Goal: Task Accomplishment & Management: Complete application form

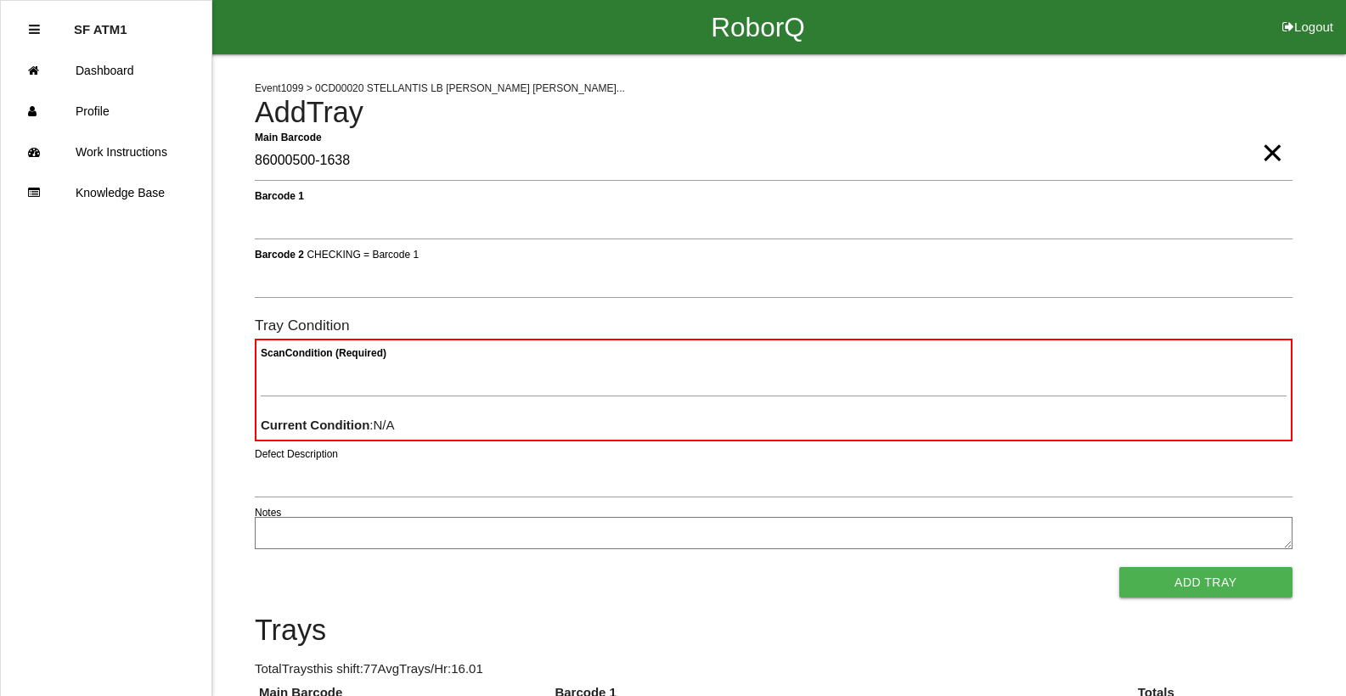
type Barcode "86000500-1638"
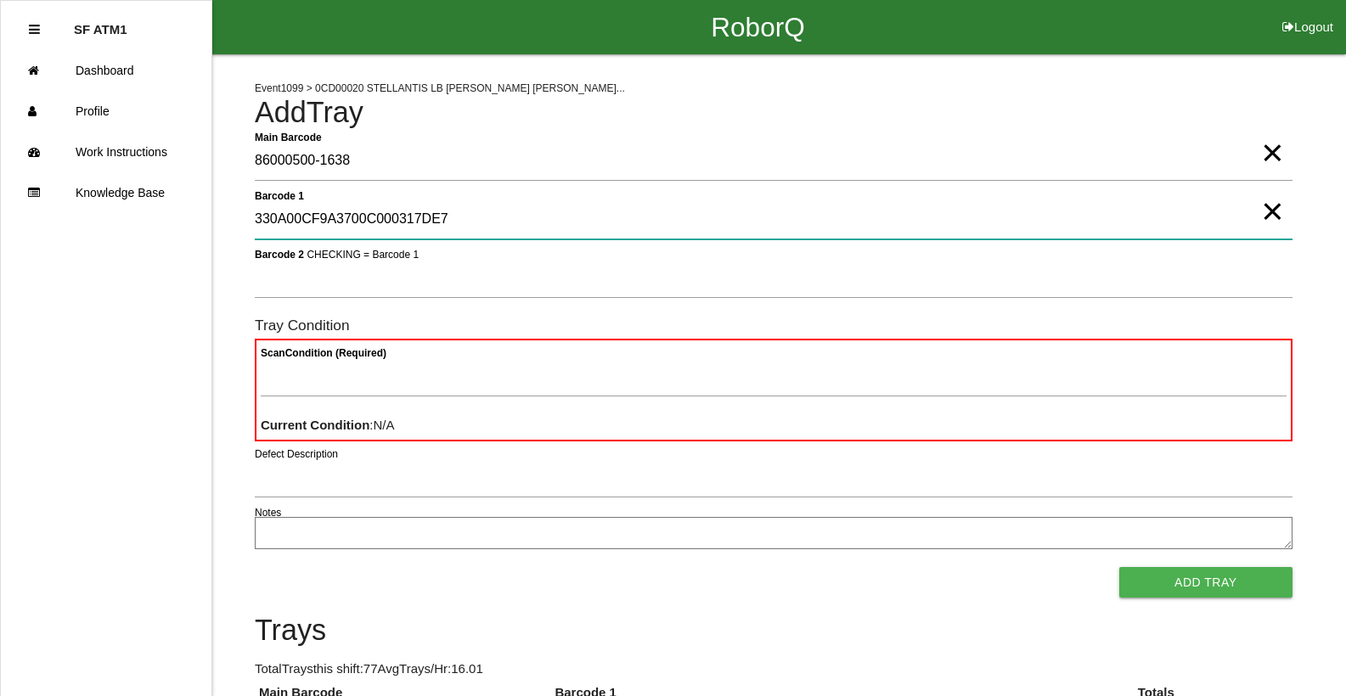
type 1 "330A00CF9A3700C000317DE7"
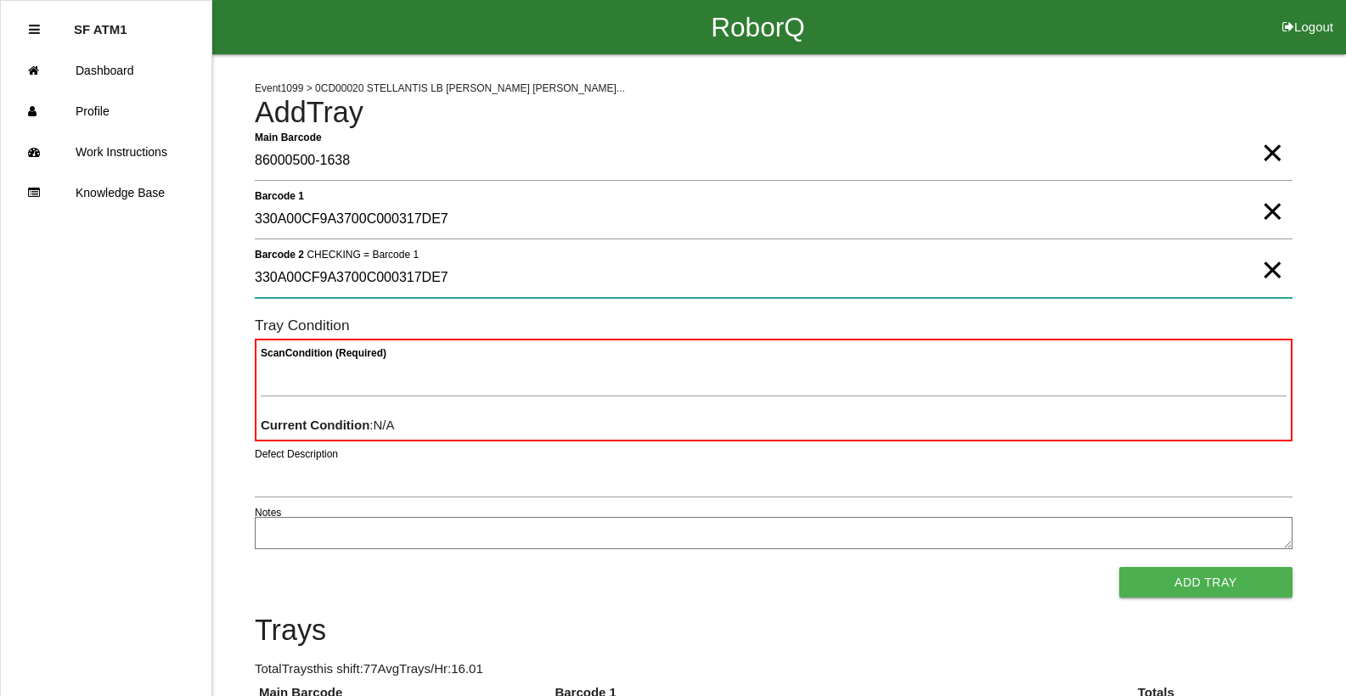
type 2 "330A00CF9A3700C000317DE7"
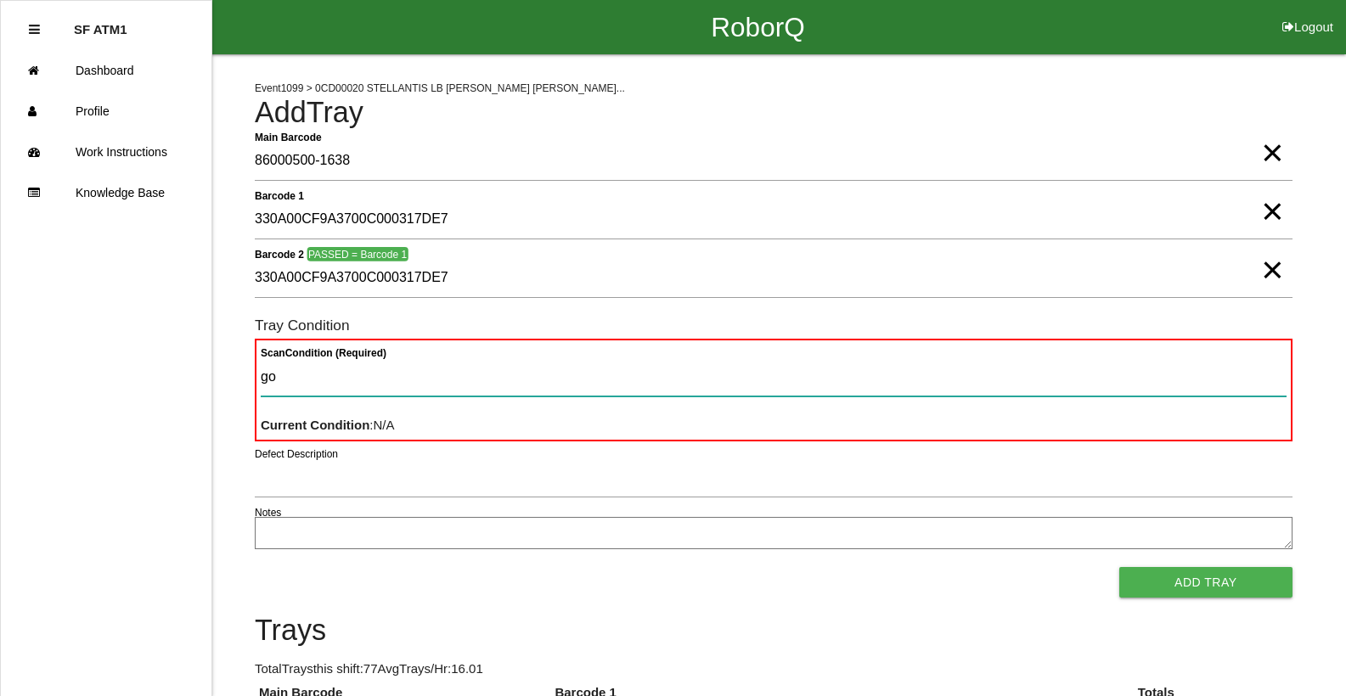
type Condition "goo"
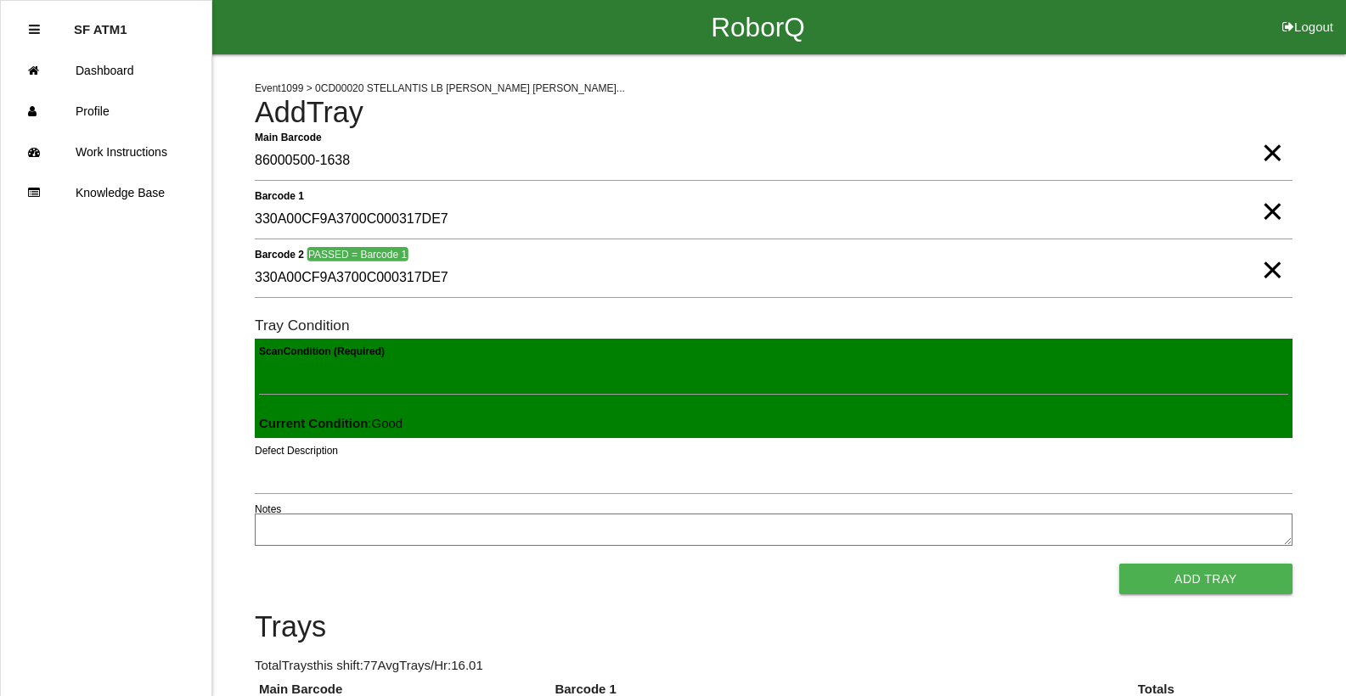
click at [1119, 564] on button "Add Tray" at bounding box center [1205, 579] width 173 height 31
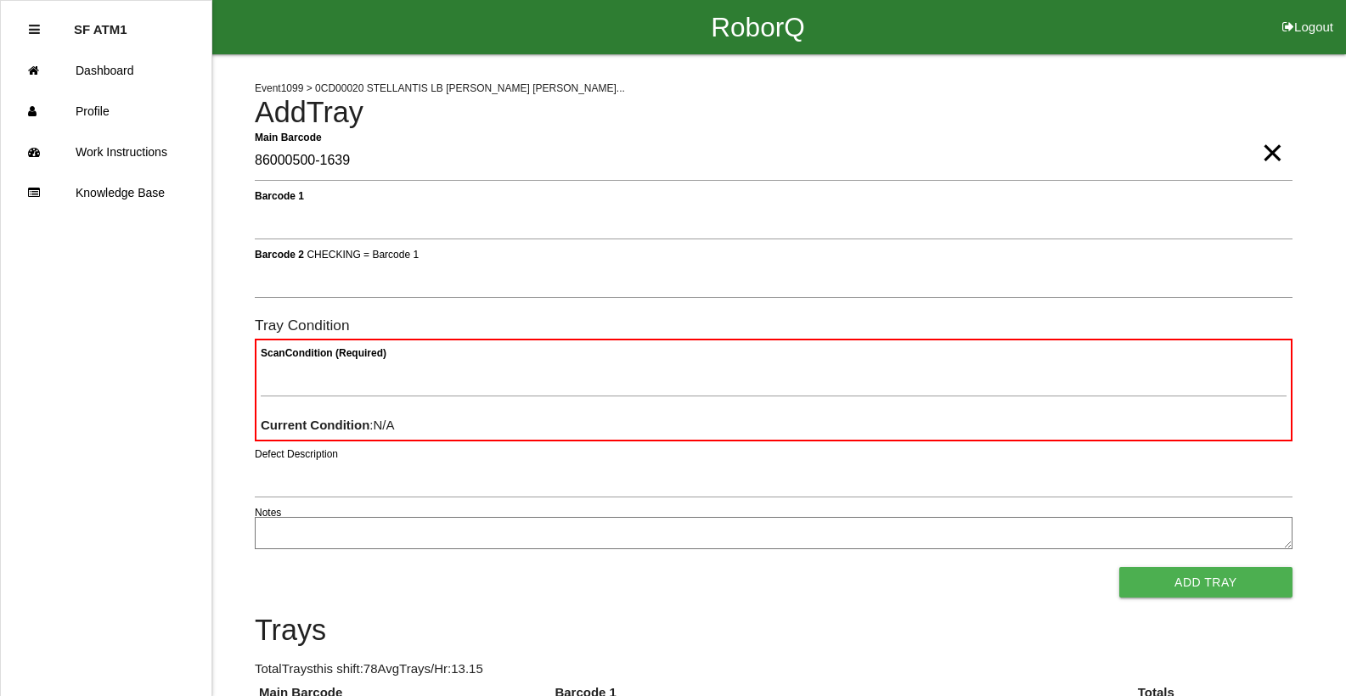
type Barcode "86000500-1639"
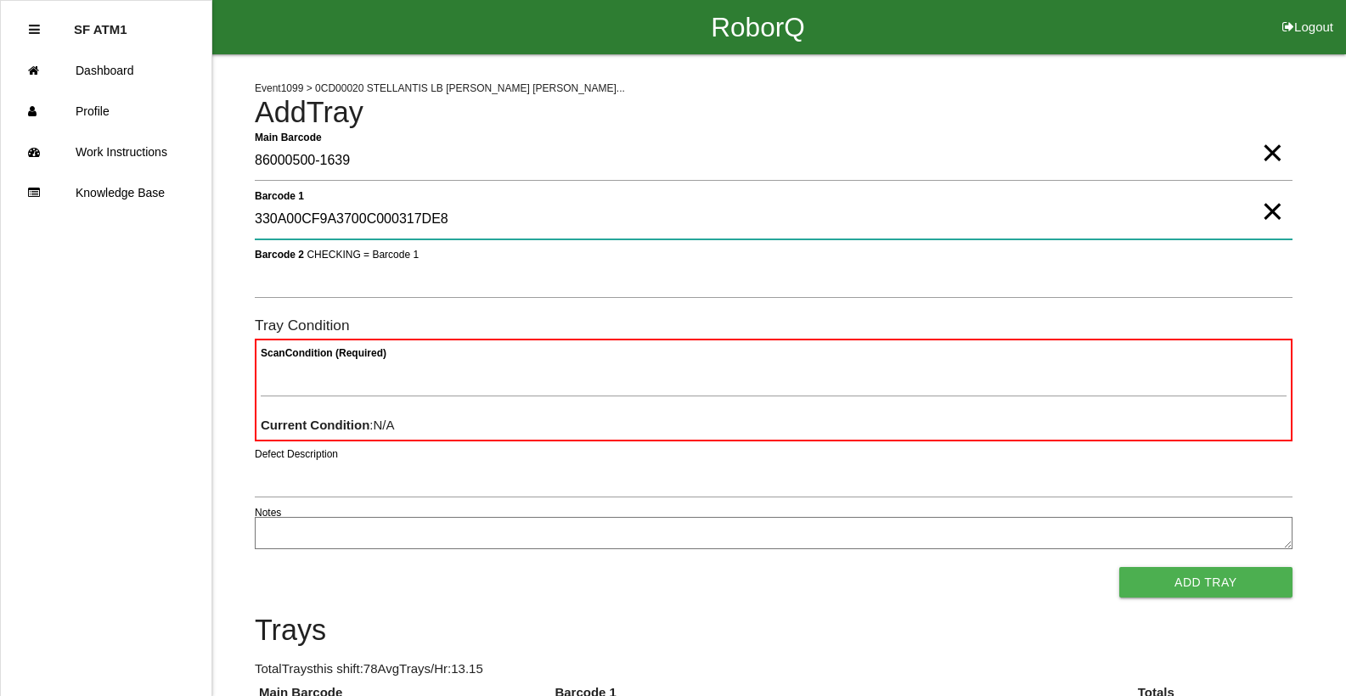
type 1 "330A00CF9A3700C000317DE8"
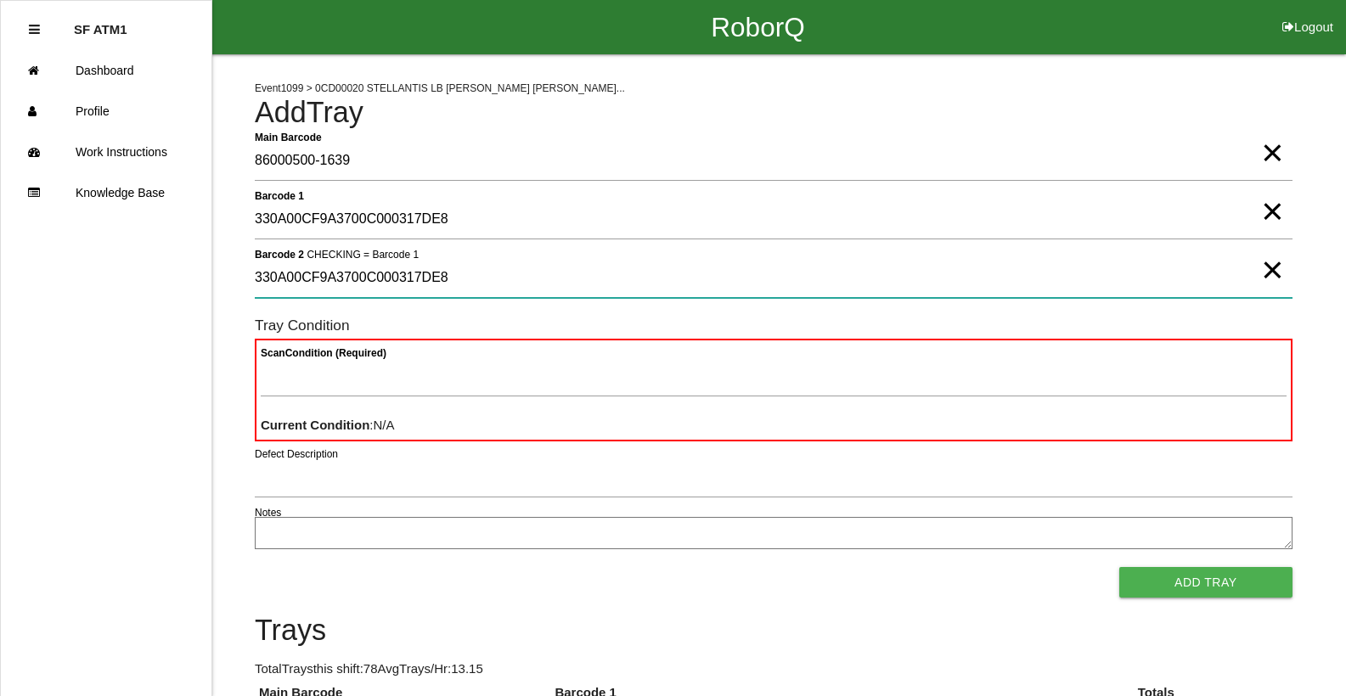
type 2 "330A00CF9A3700C000317DE8"
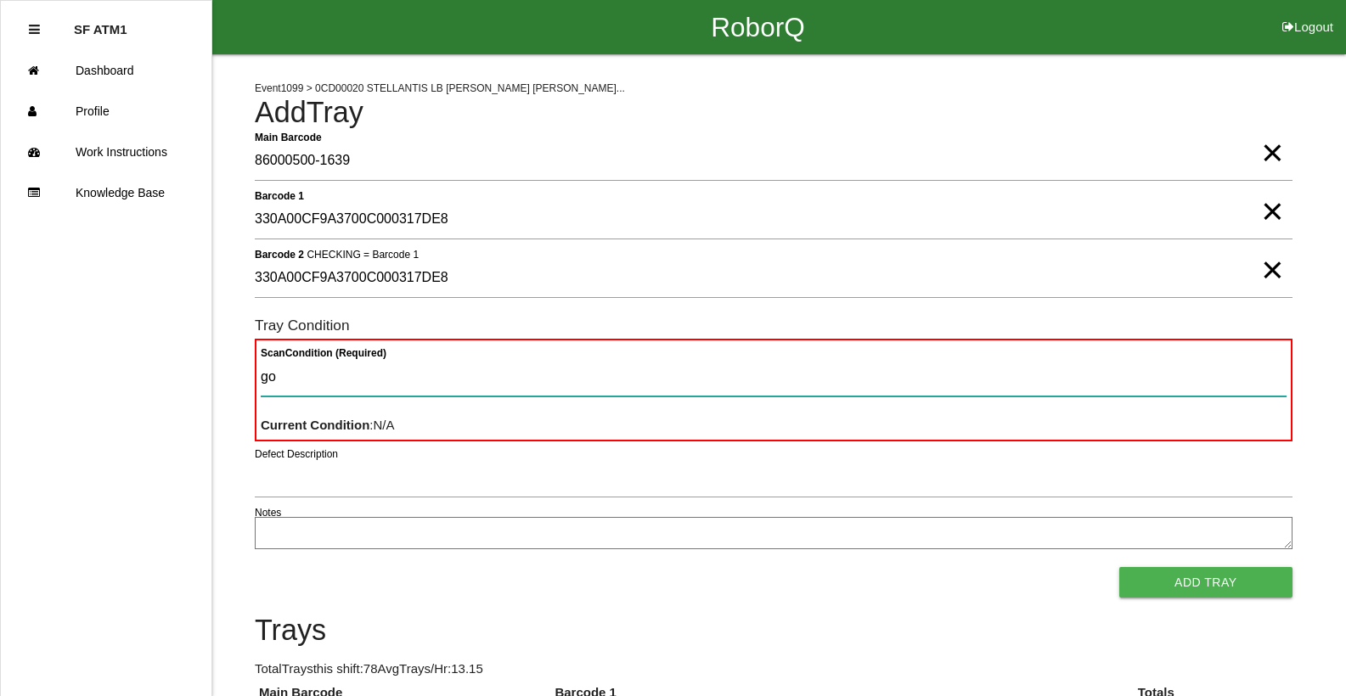
type Condition "goo"
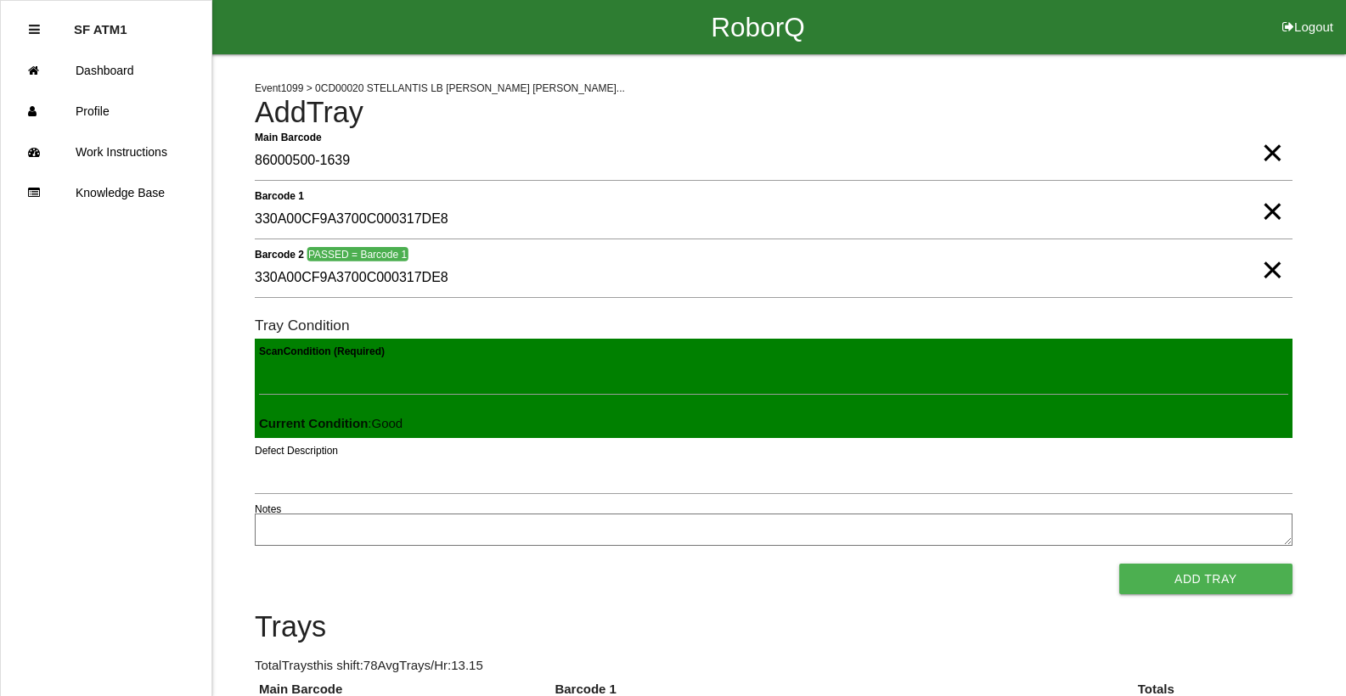
click at [1119, 564] on button "Add Tray" at bounding box center [1205, 579] width 173 height 31
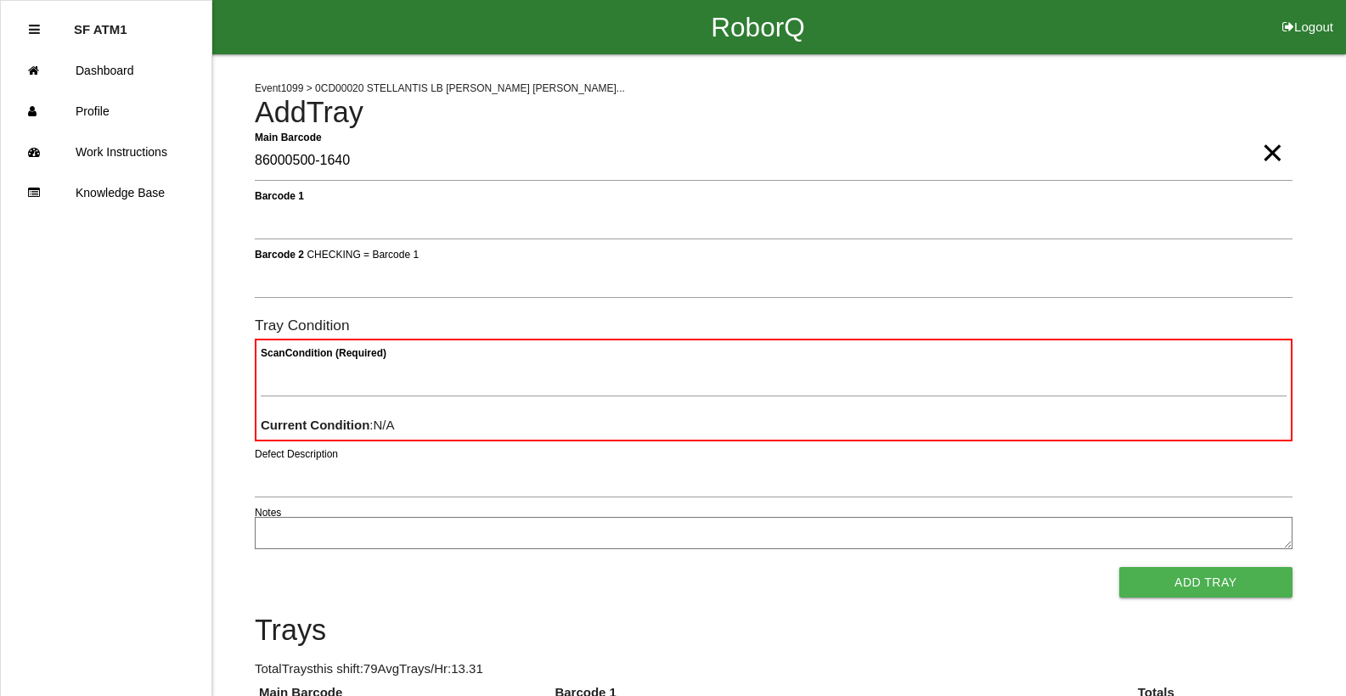
type Barcode "86000500-1640"
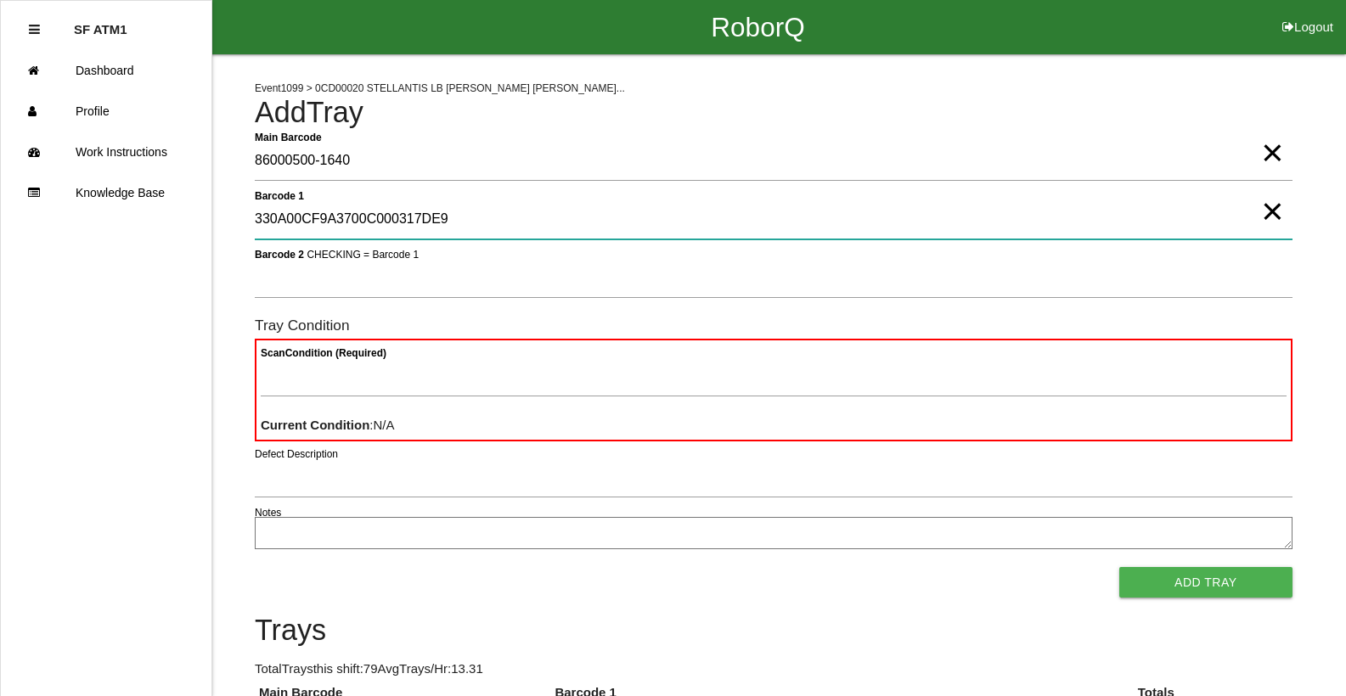
type 1 "330A00CF9A3700C000317DE9"
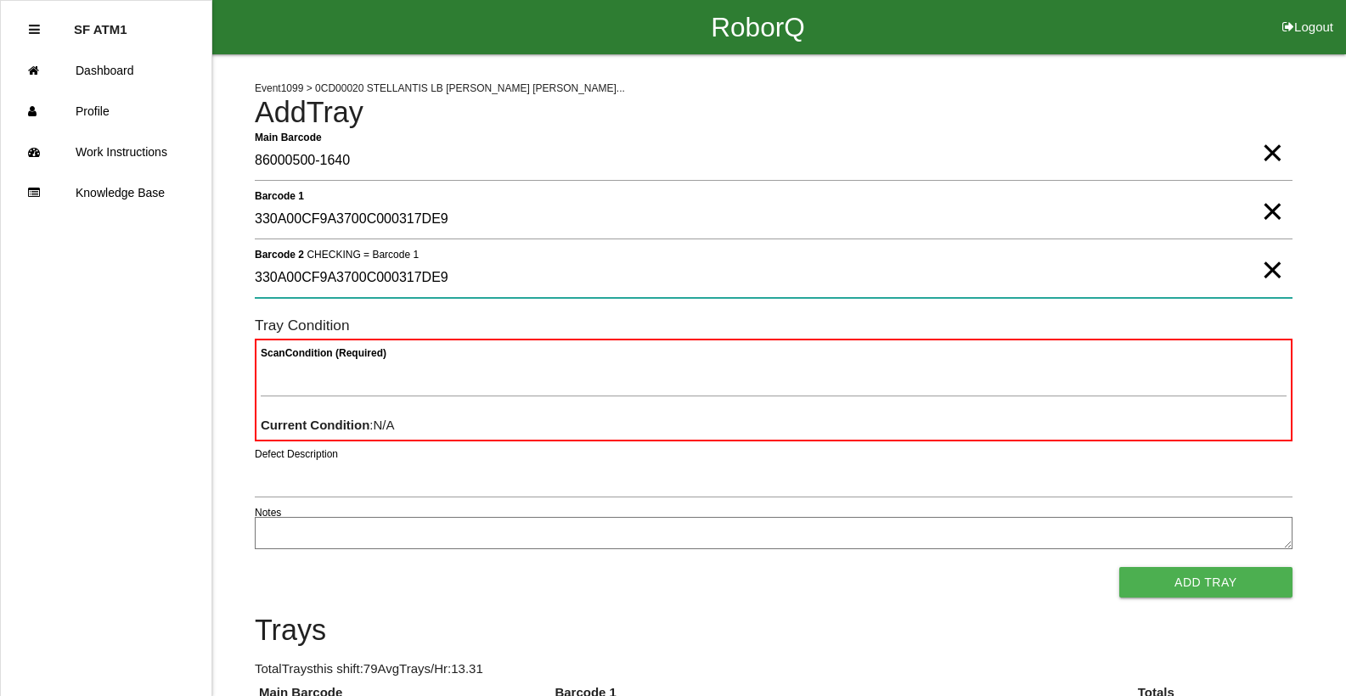
type 2 "330A00CF9A3700C000317DE9"
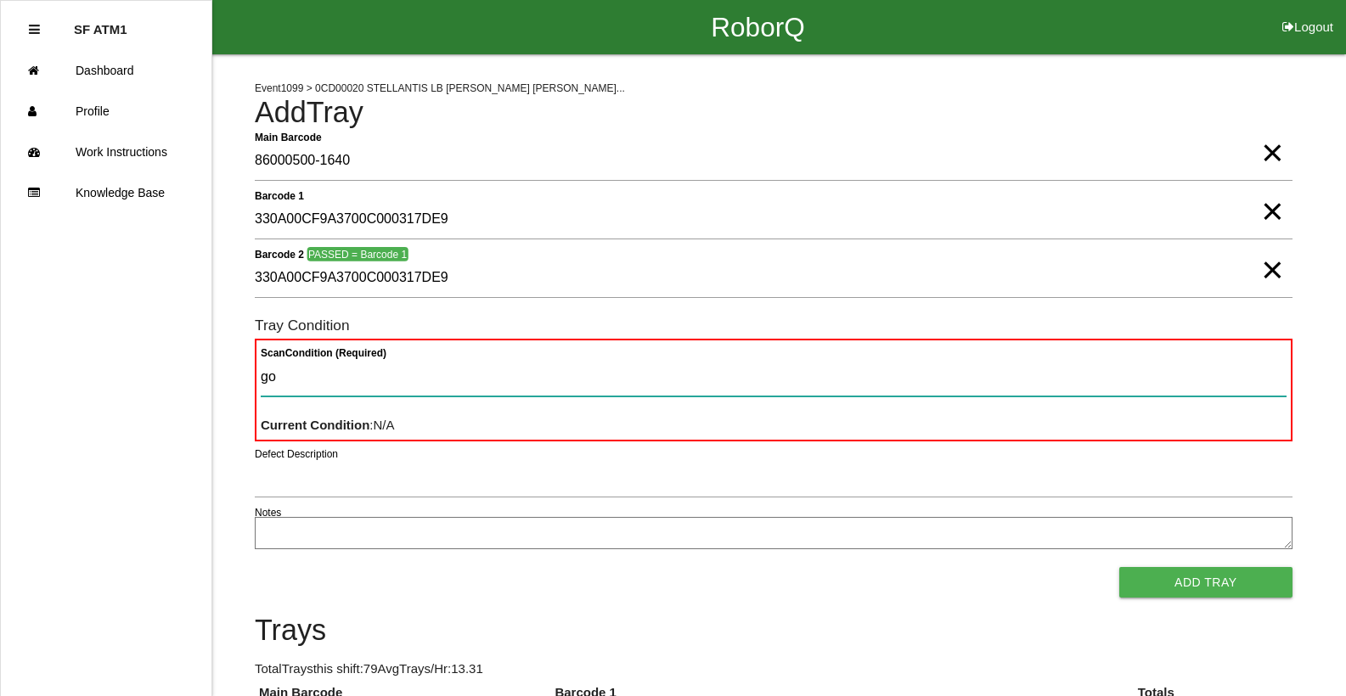
type Condition "goo"
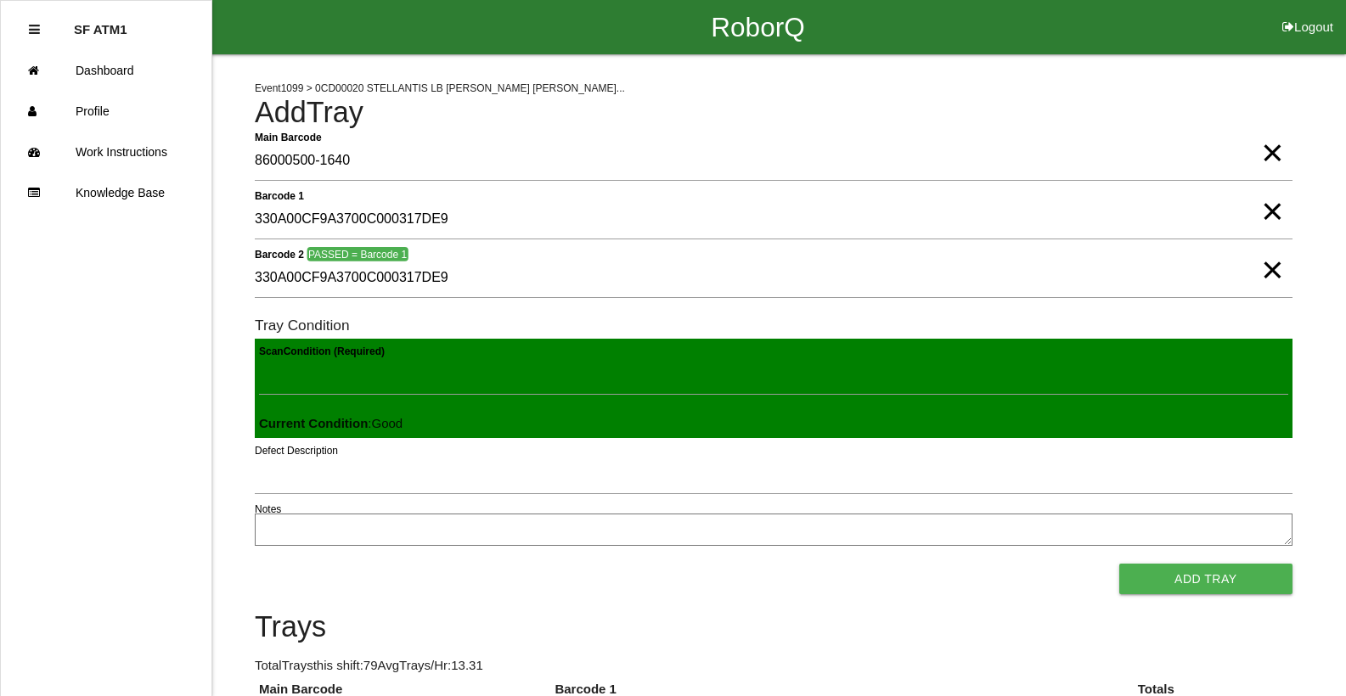
click at [1119, 564] on button "Add Tray" at bounding box center [1205, 579] width 173 height 31
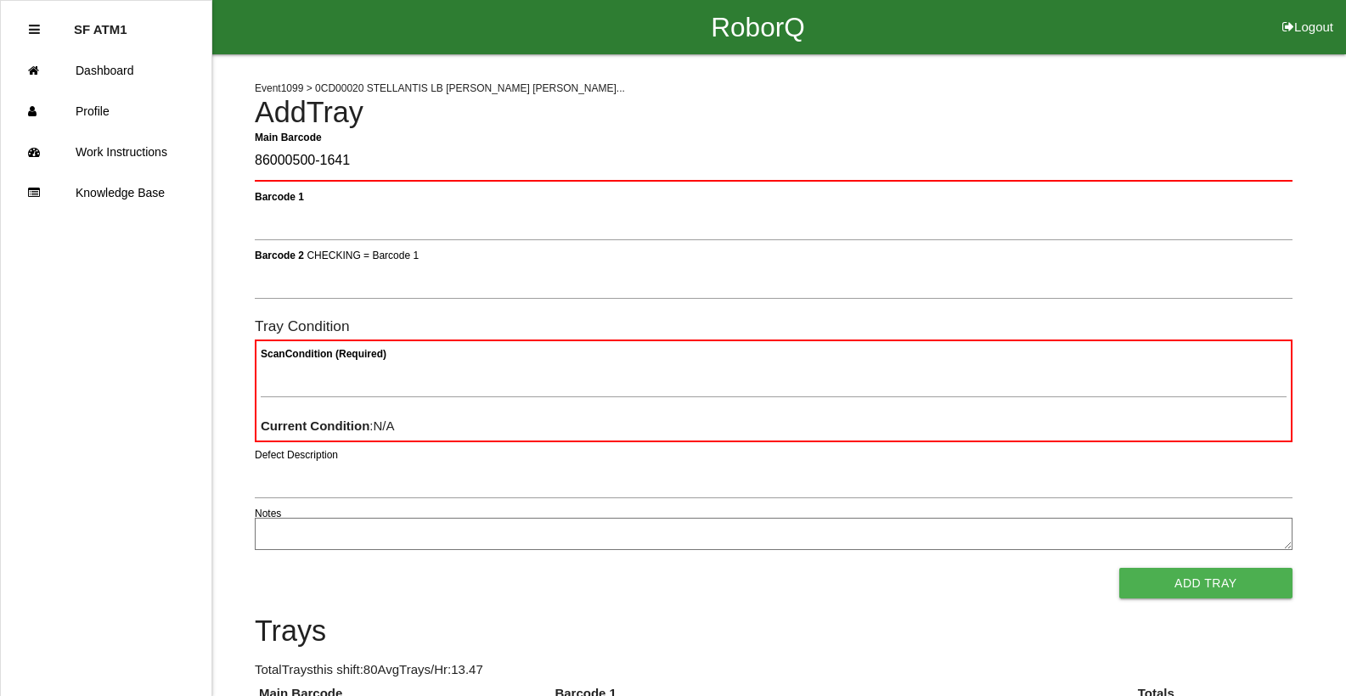
type Barcode "86000500-1641"
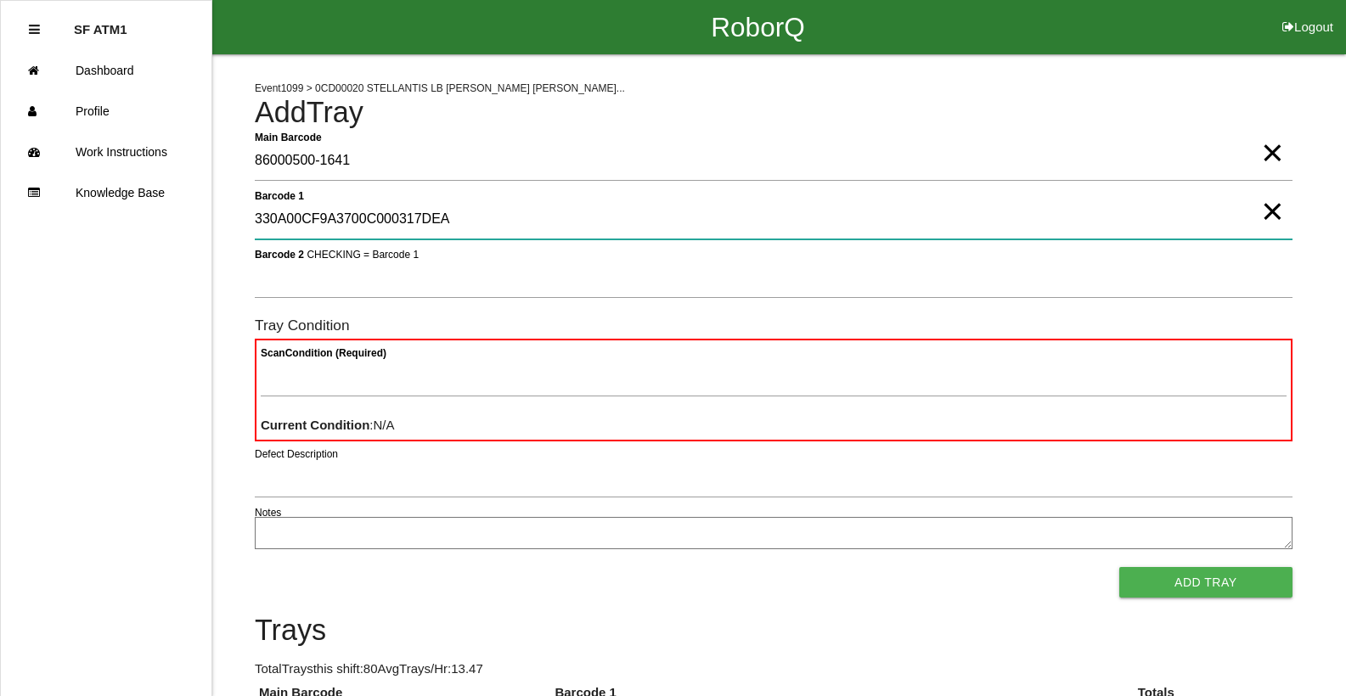
type 1 "330A00CF9A3700C000317DEA"
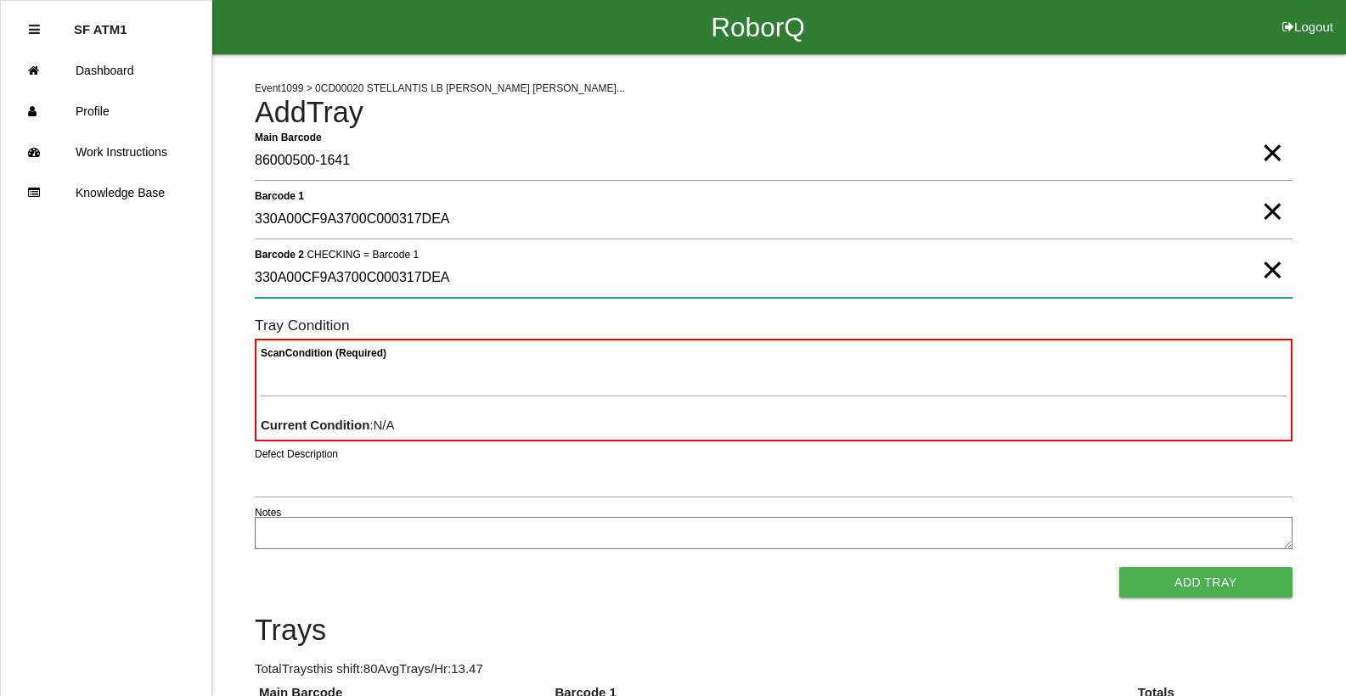
type 2 "330A00CF9A3700C000317DEA"
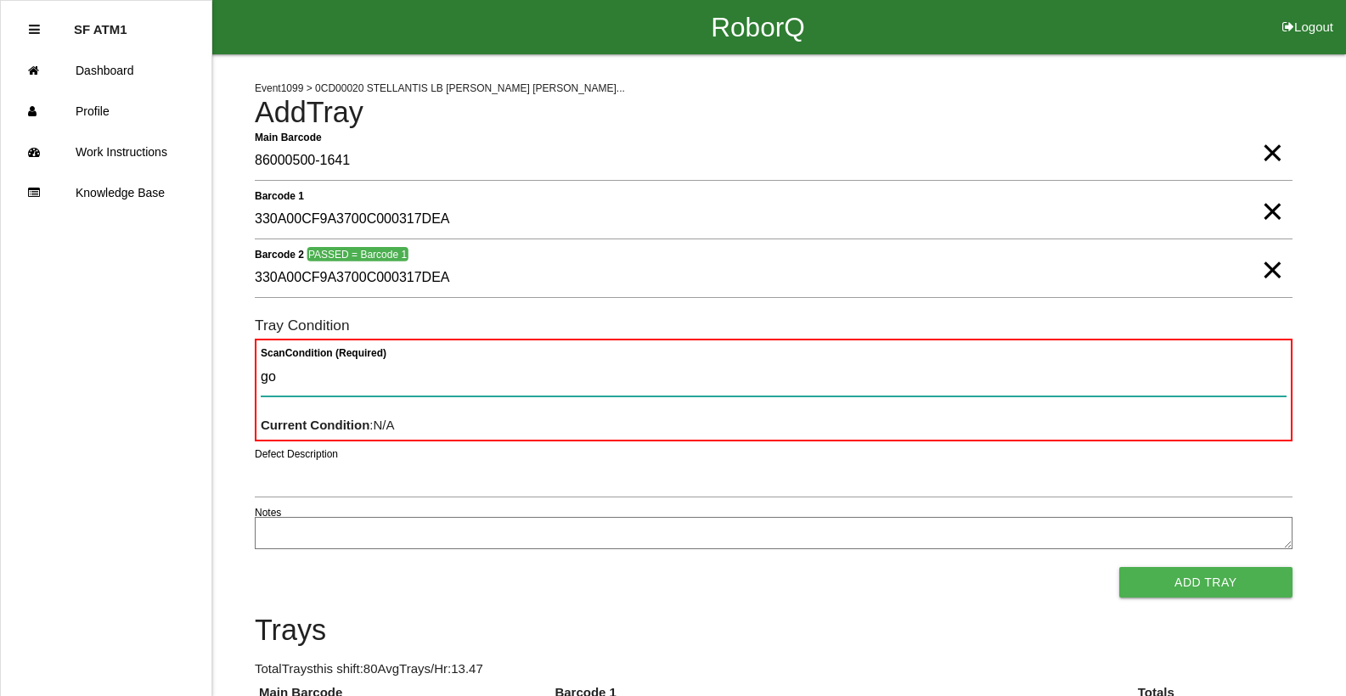
type Condition "goo"
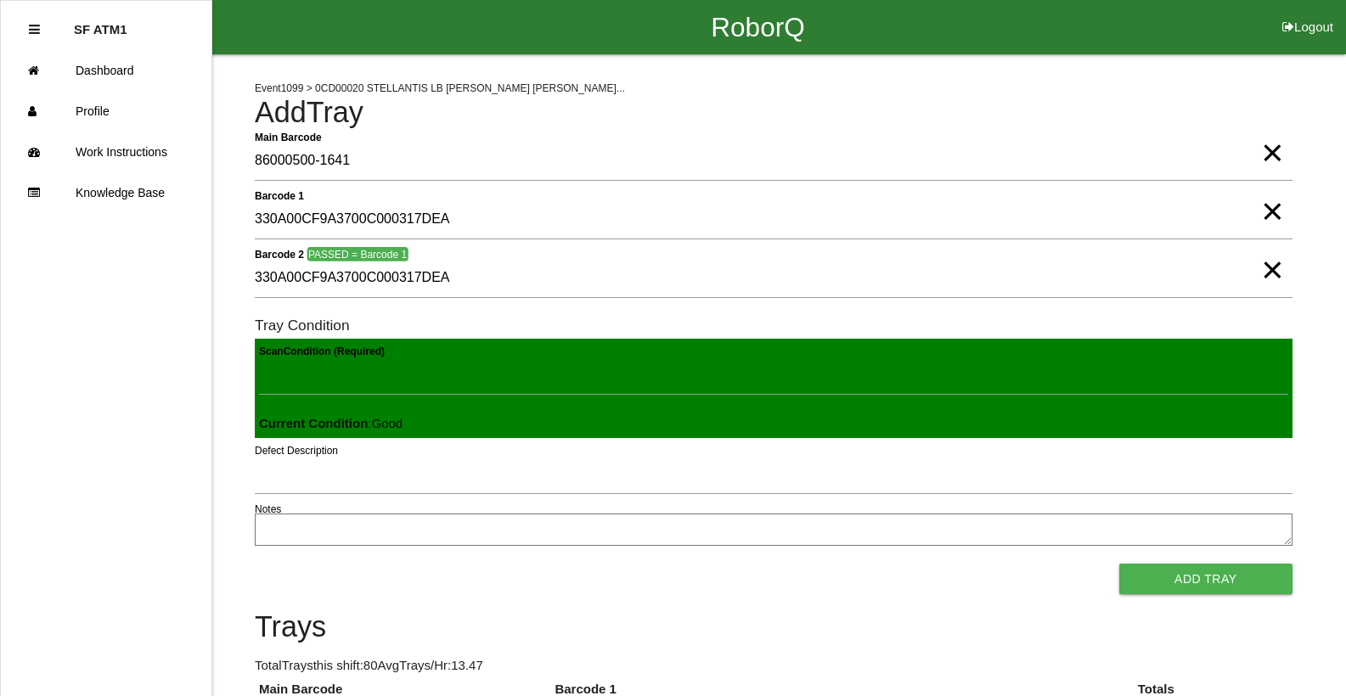
click at [1119, 564] on button "Add Tray" at bounding box center [1205, 579] width 173 height 31
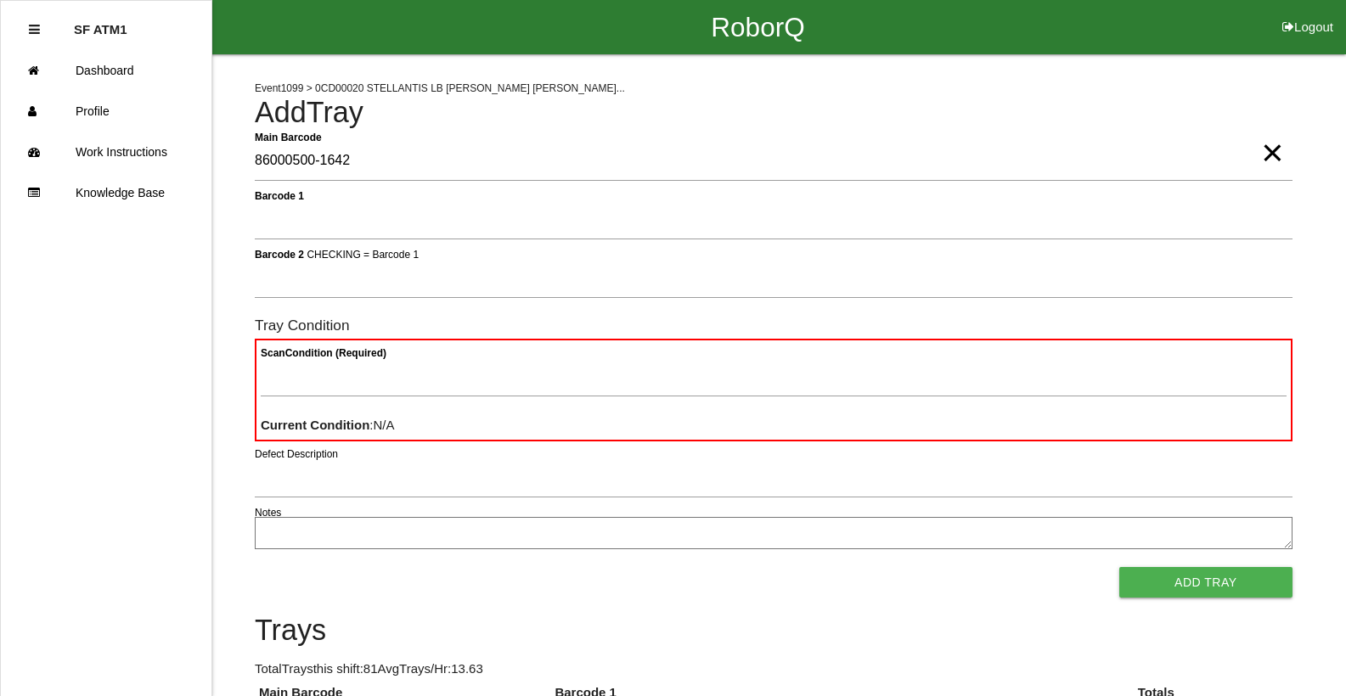
type Barcode "86000500-1642"
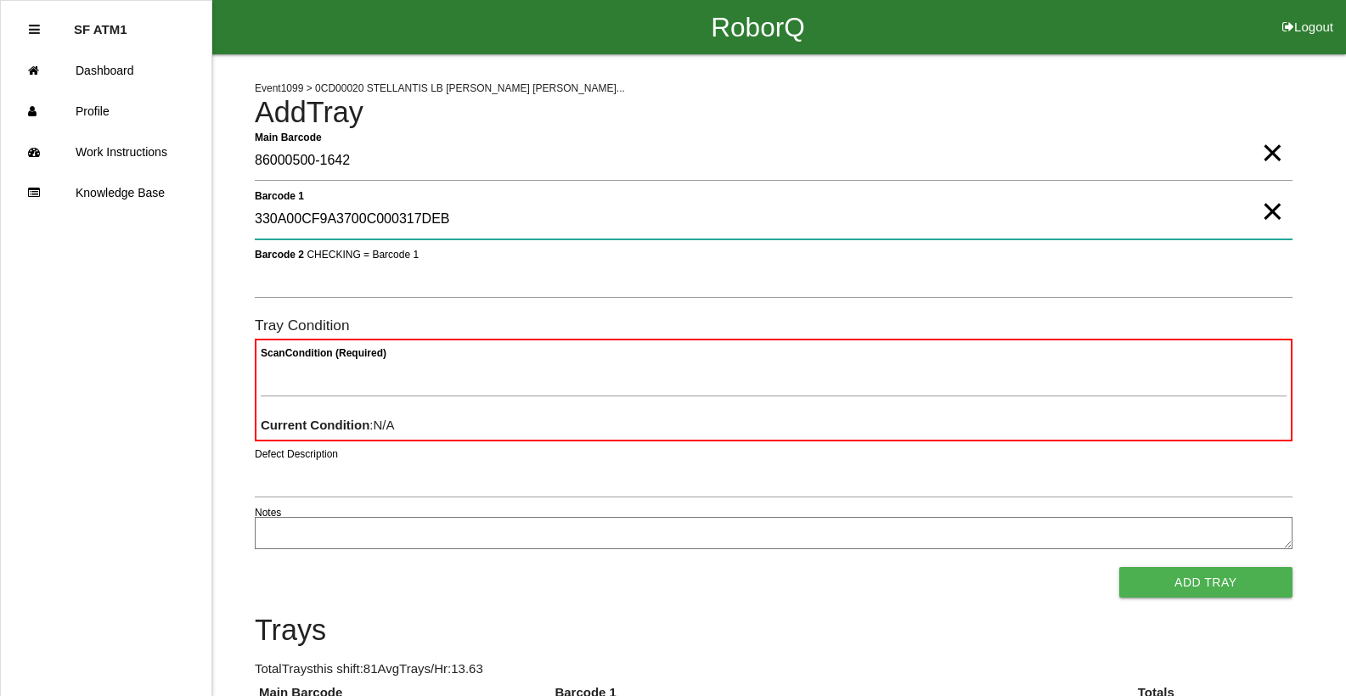
type 1 "330A00CF9A3700C000317DEB"
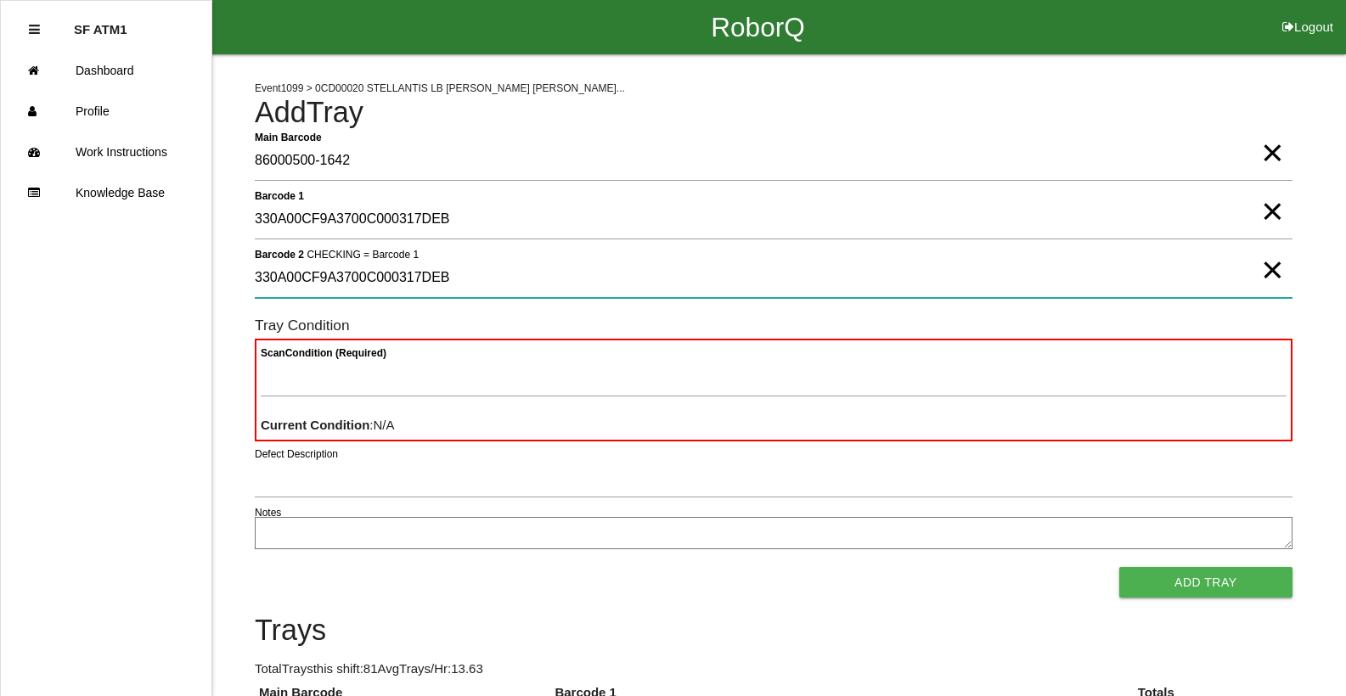
type 2 "330A00CF9A3700C000317DEB"
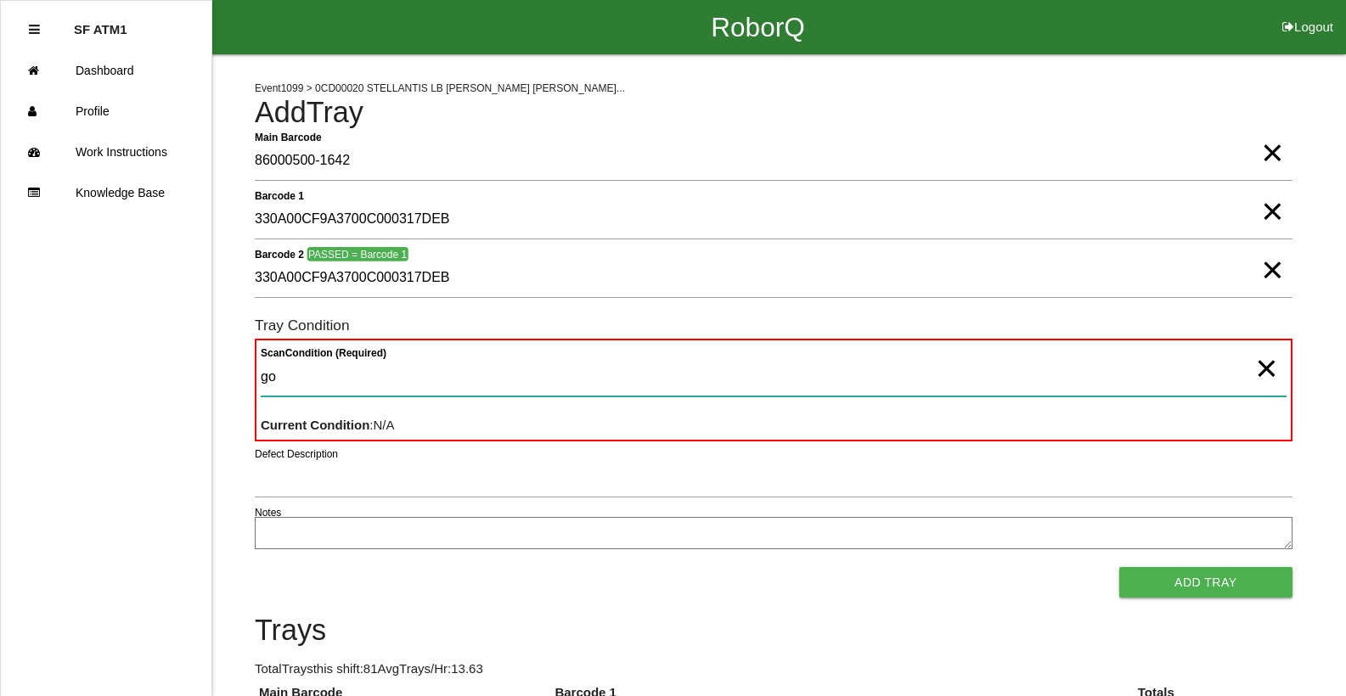
type Condition "goo"
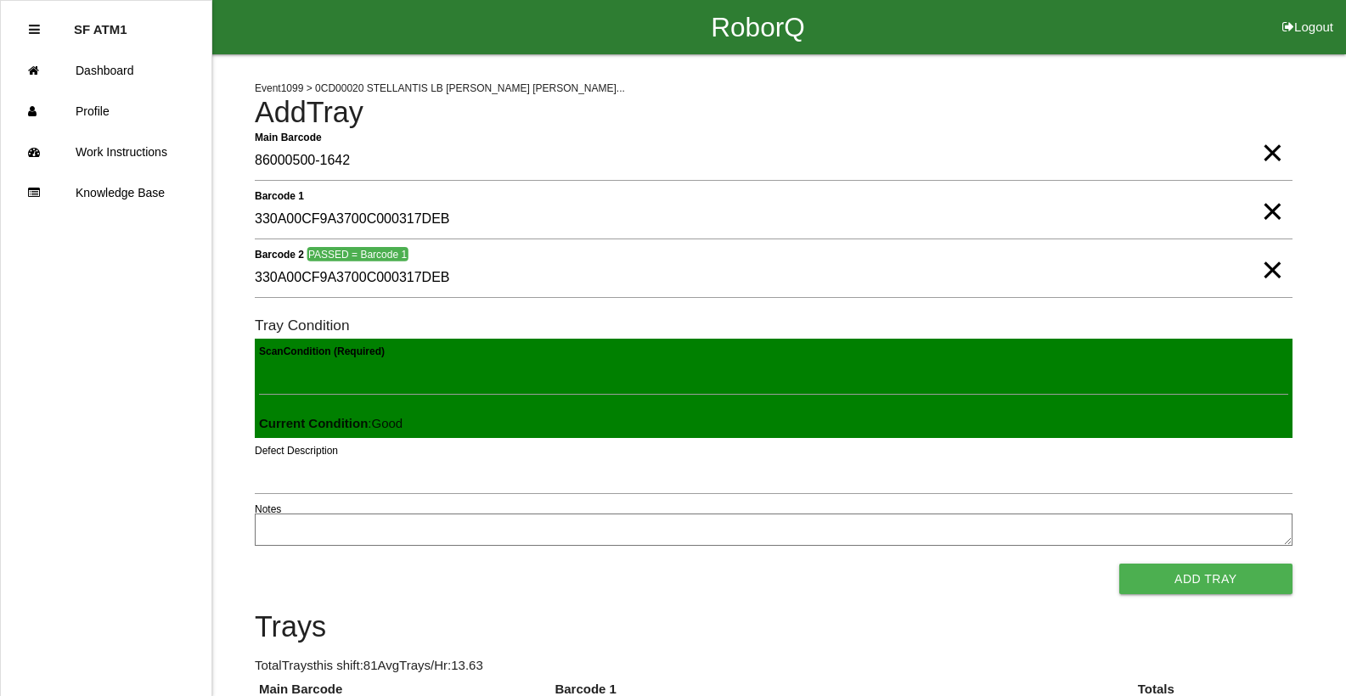
click at [1119, 564] on button "Add Tray" at bounding box center [1205, 579] width 173 height 31
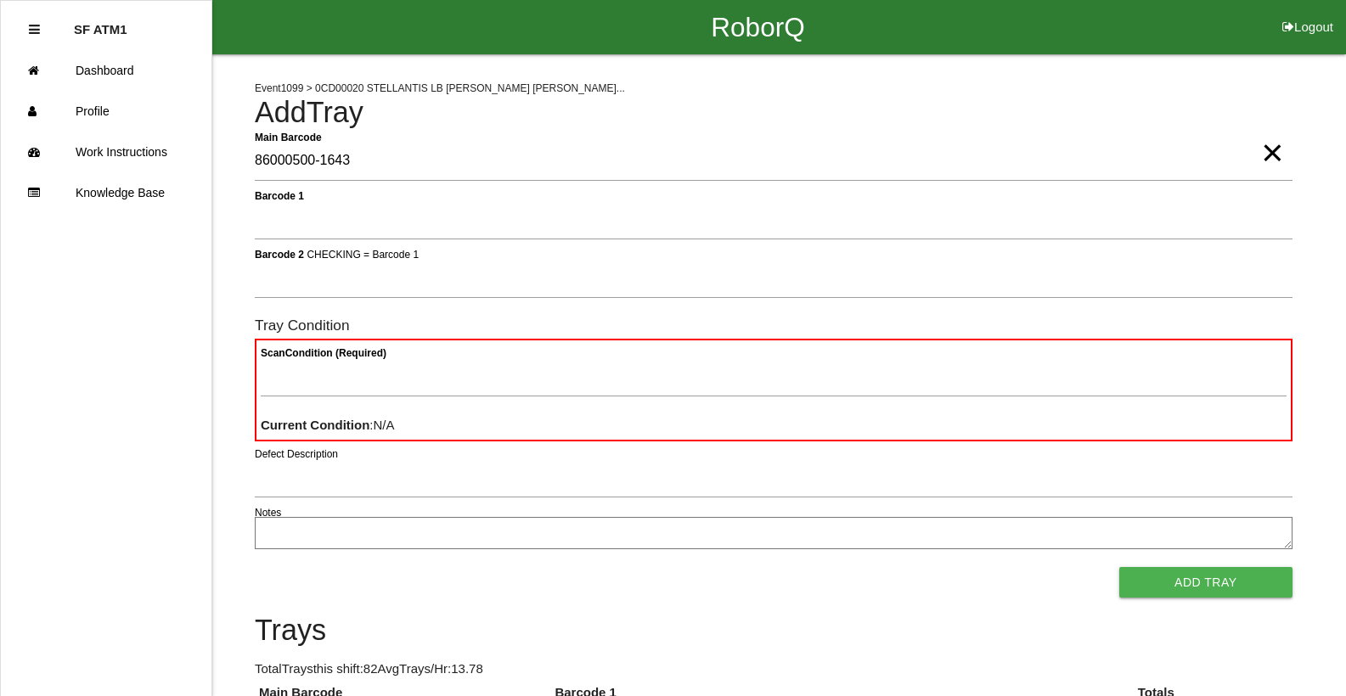
type Barcode "86000500-1643"
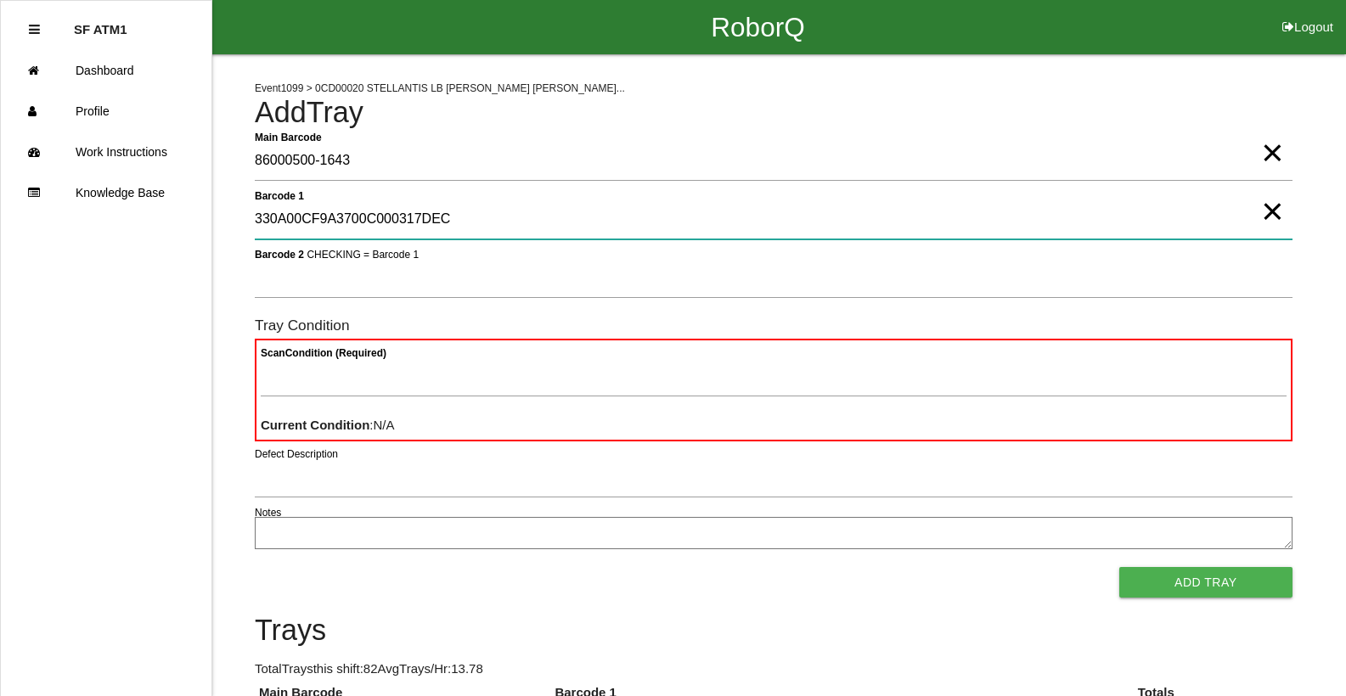
type 1 "330A00CF9A3700C000317DEC"
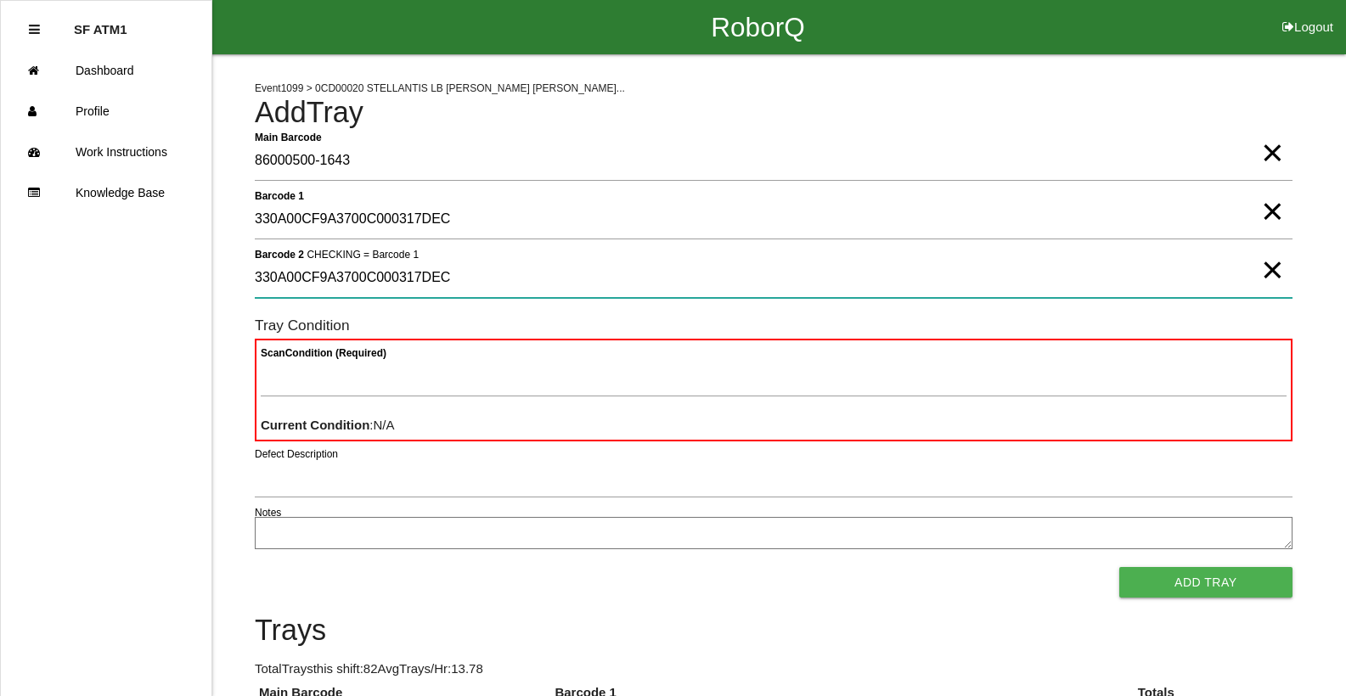
type 2 "330A00CF9A3700C000317DEC"
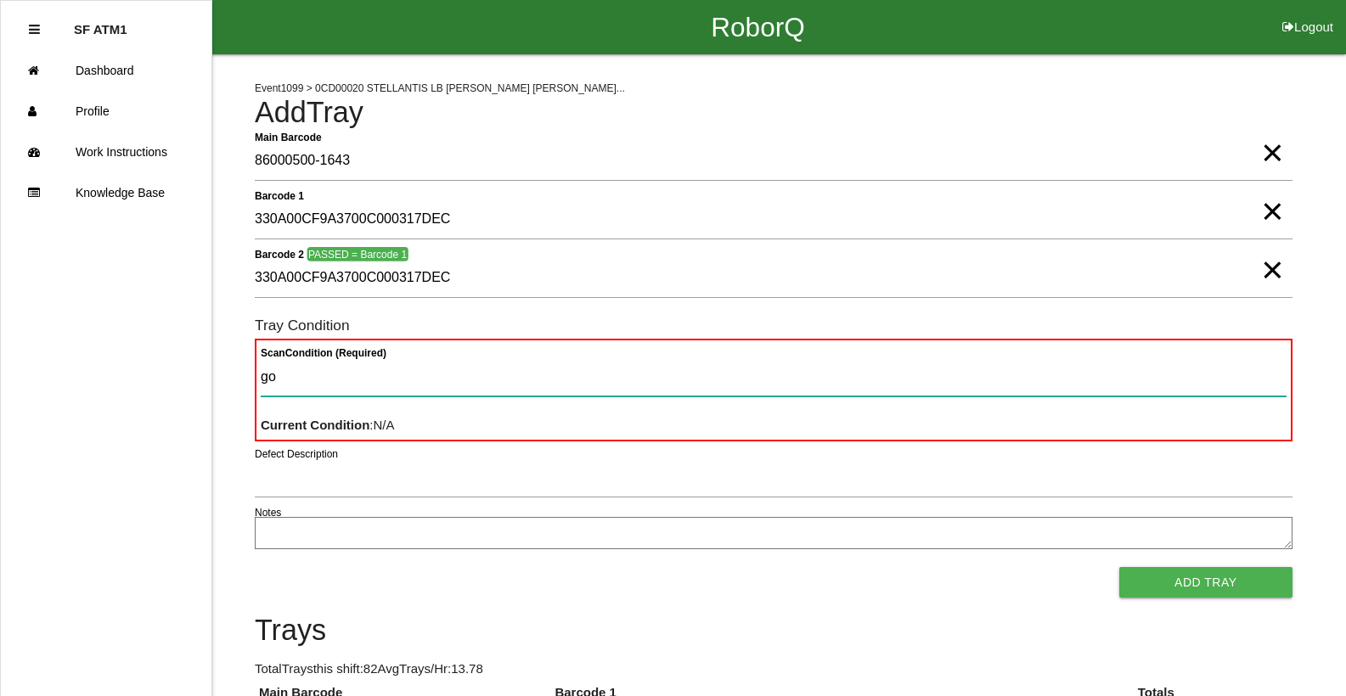
type Condition "goo"
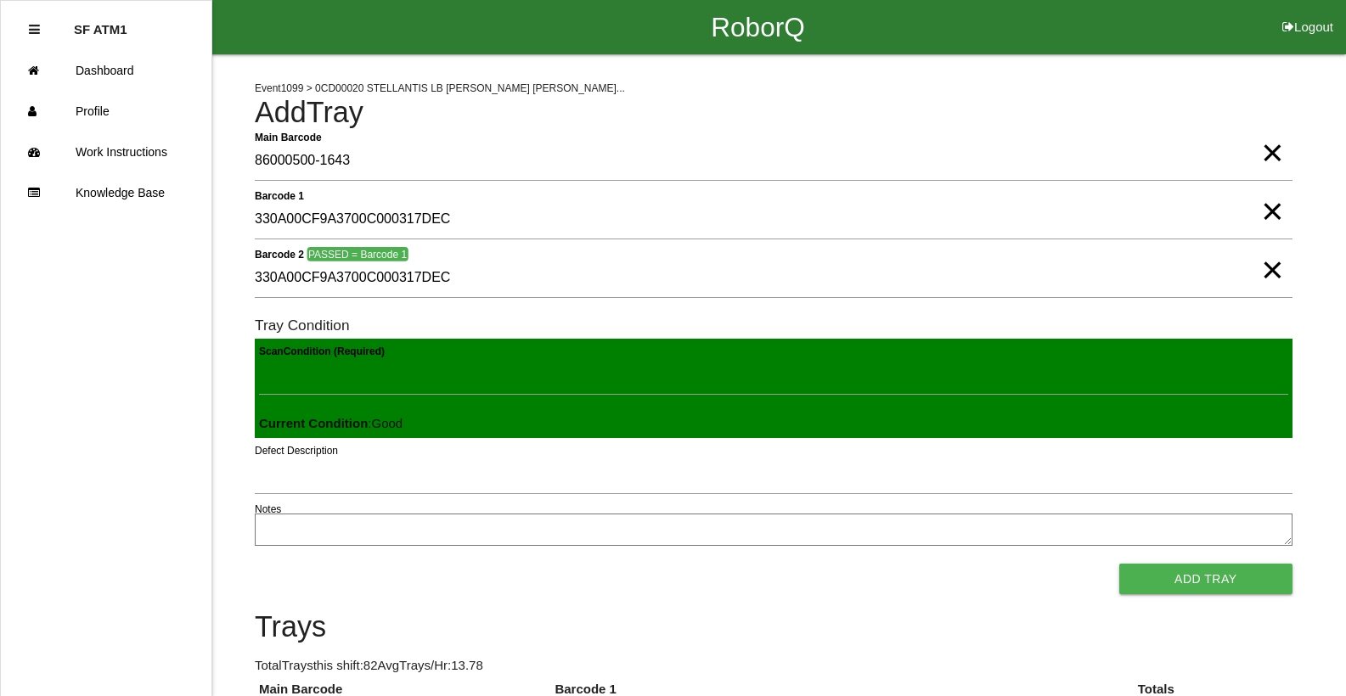
click at [1119, 564] on button "Add Tray" at bounding box center [1205, 579] width 173 height 31
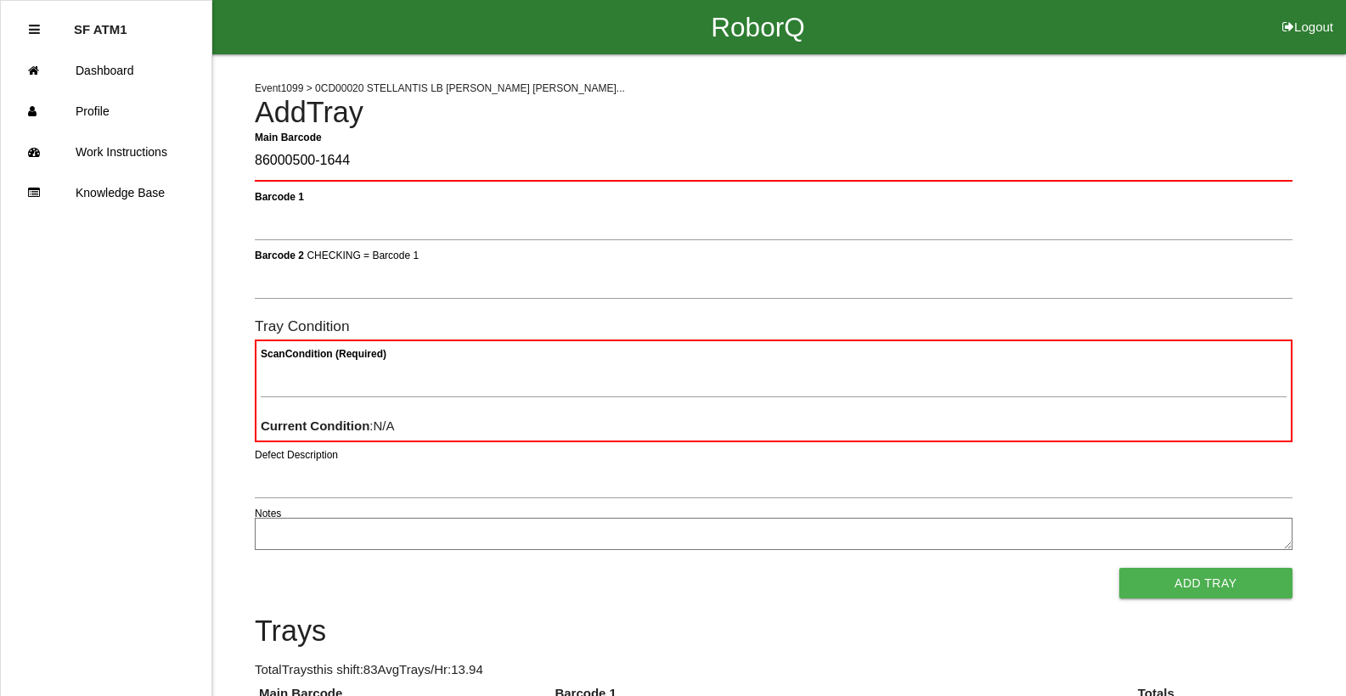
type Barcode "86000500-1644"
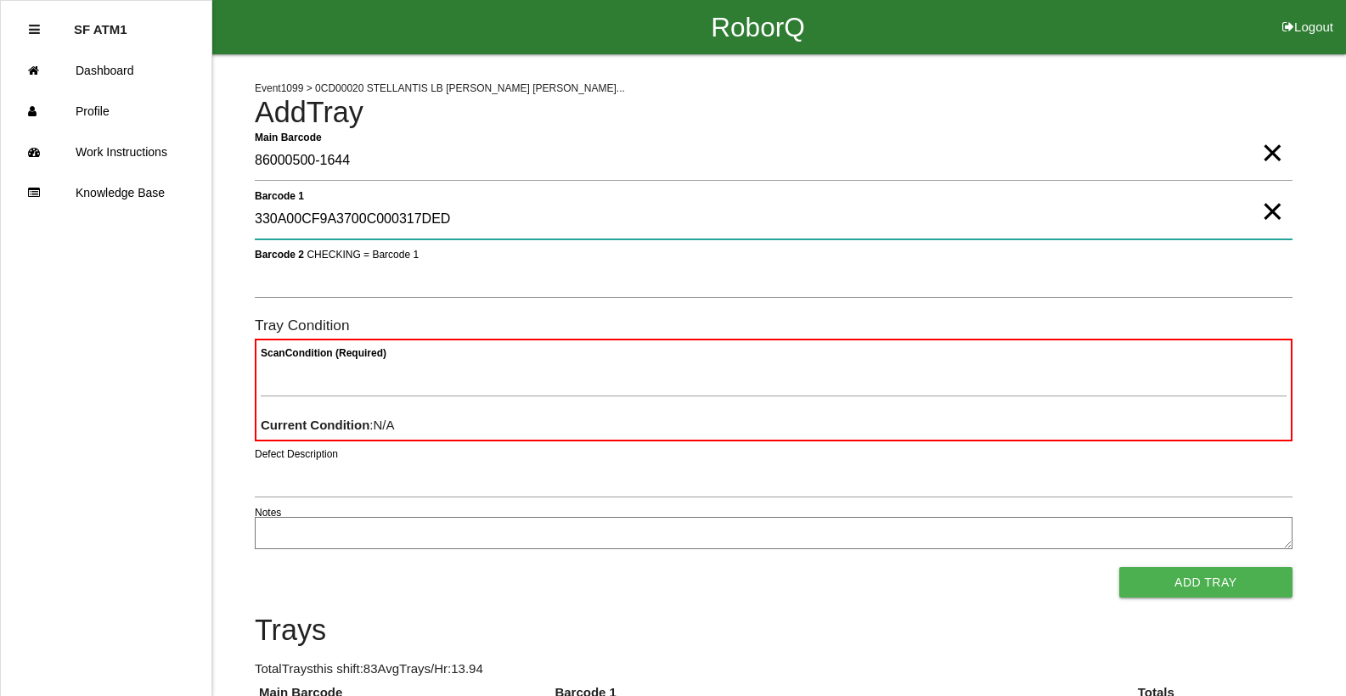
type 1 "330A00CF9A3700C000317DED"
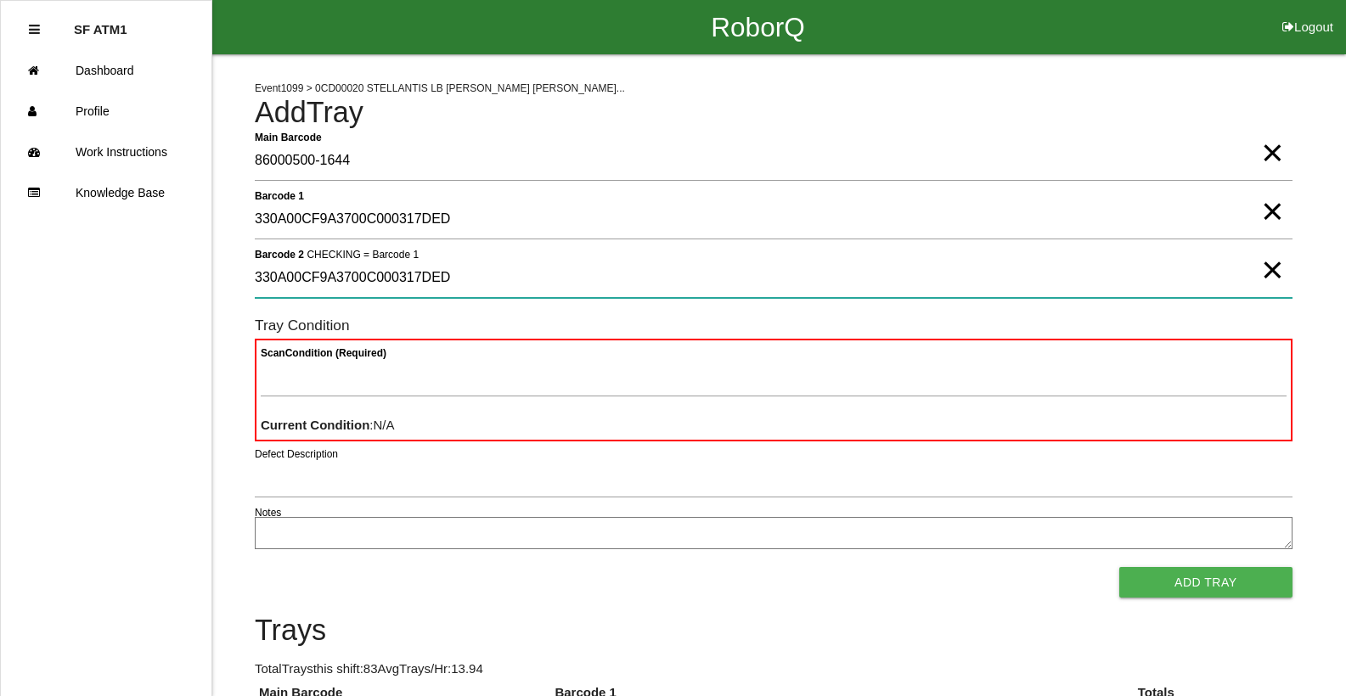
type 2 "330A00CF9A3700C000317DED"
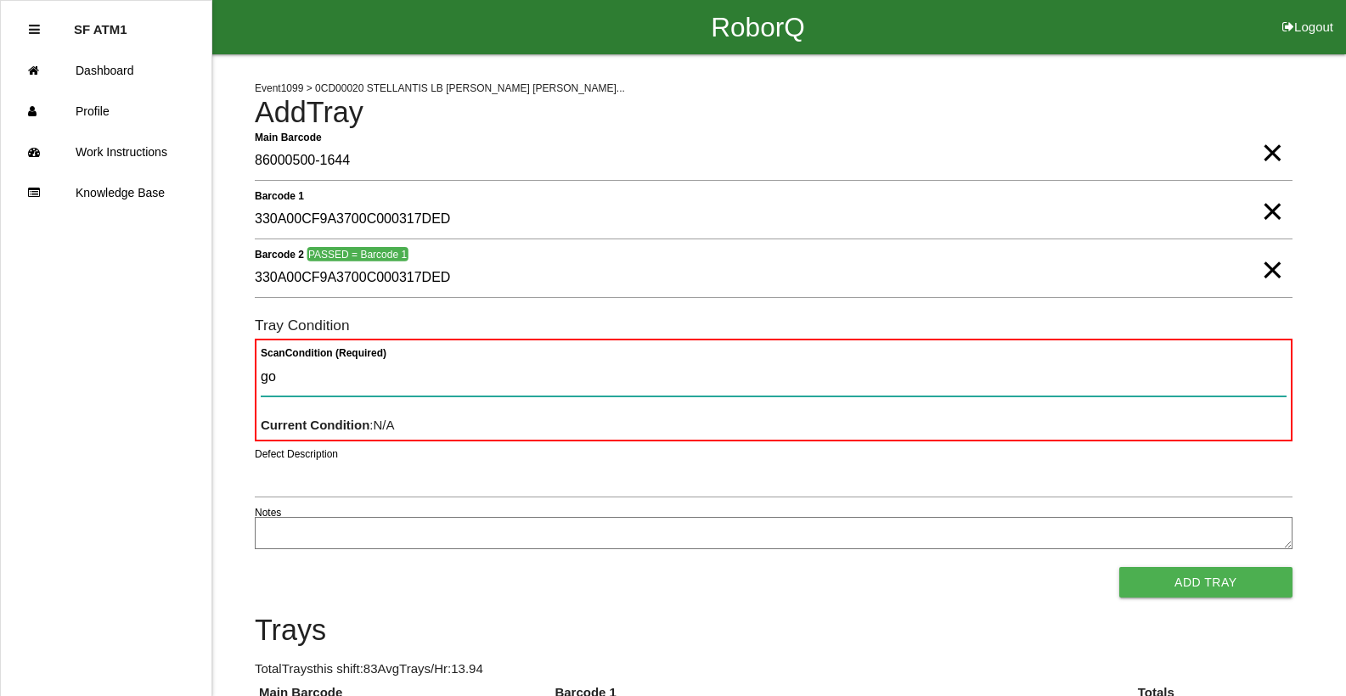
type Condition "goo"
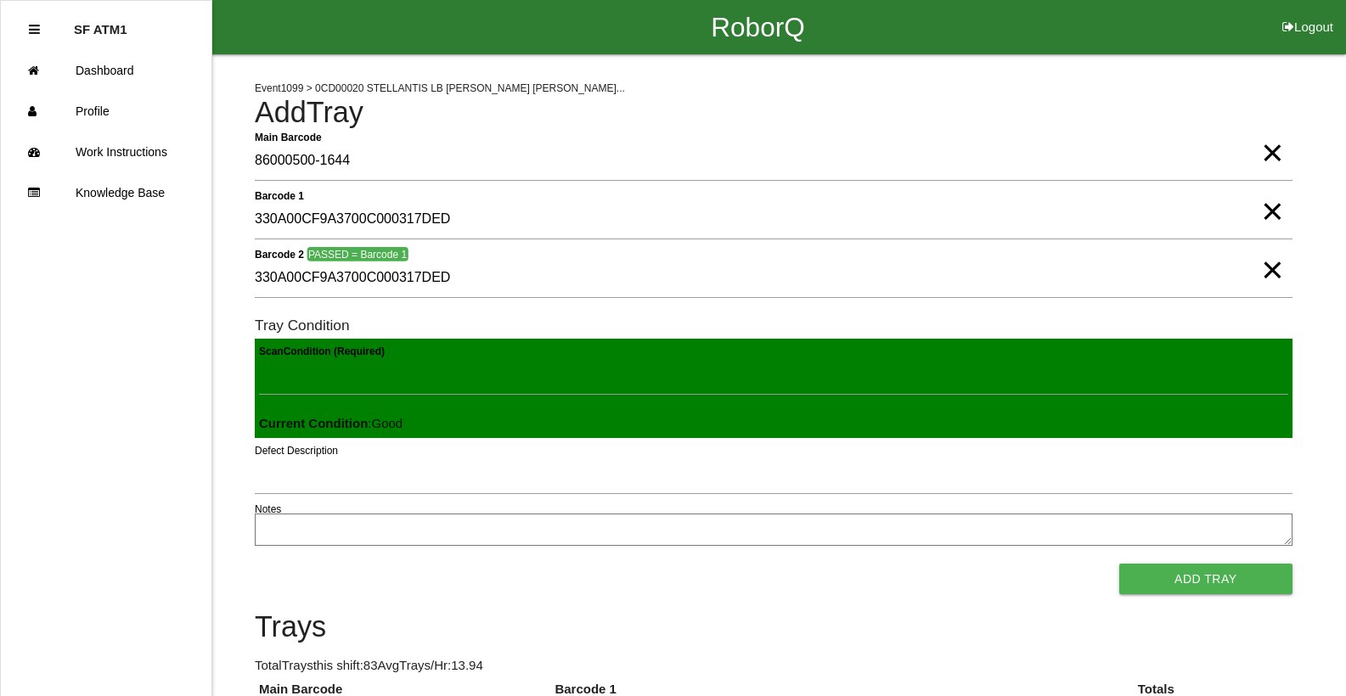
click at [1119, 564] on button "Add Tray" at bounding box center [1205, 579] width 173 height 31
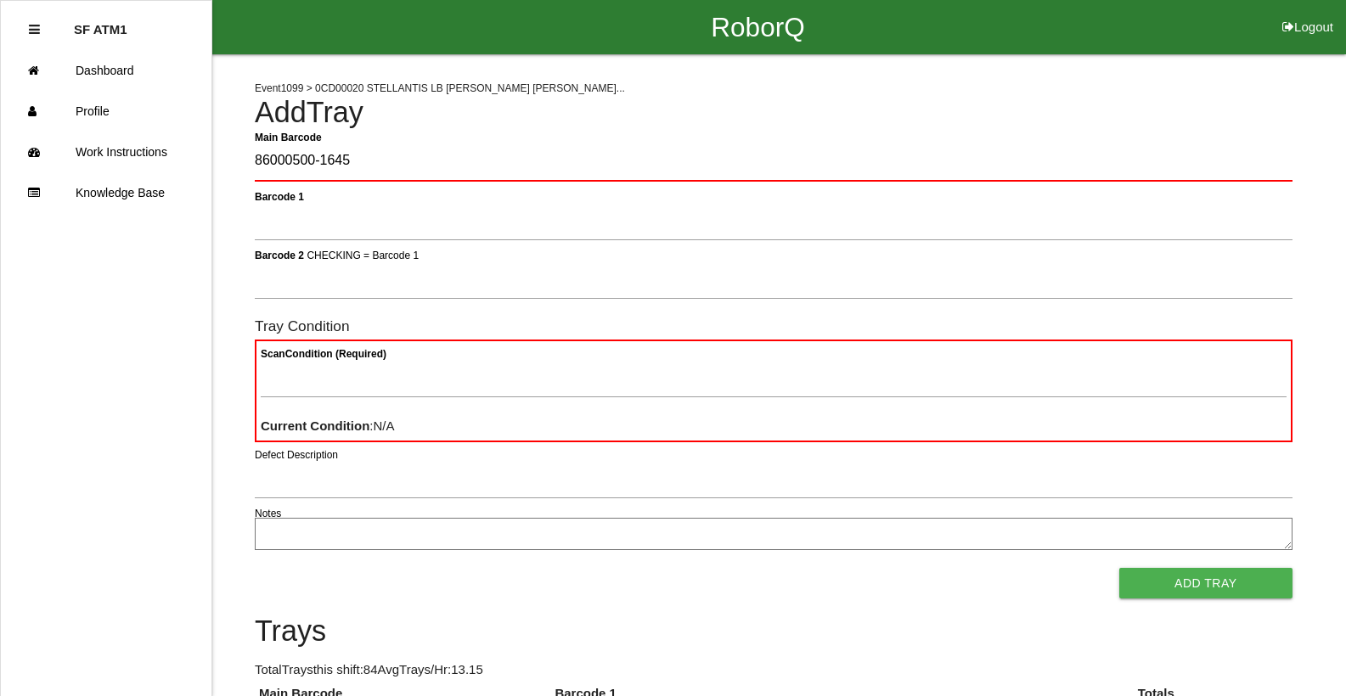
type Barcode "86000500-1645"
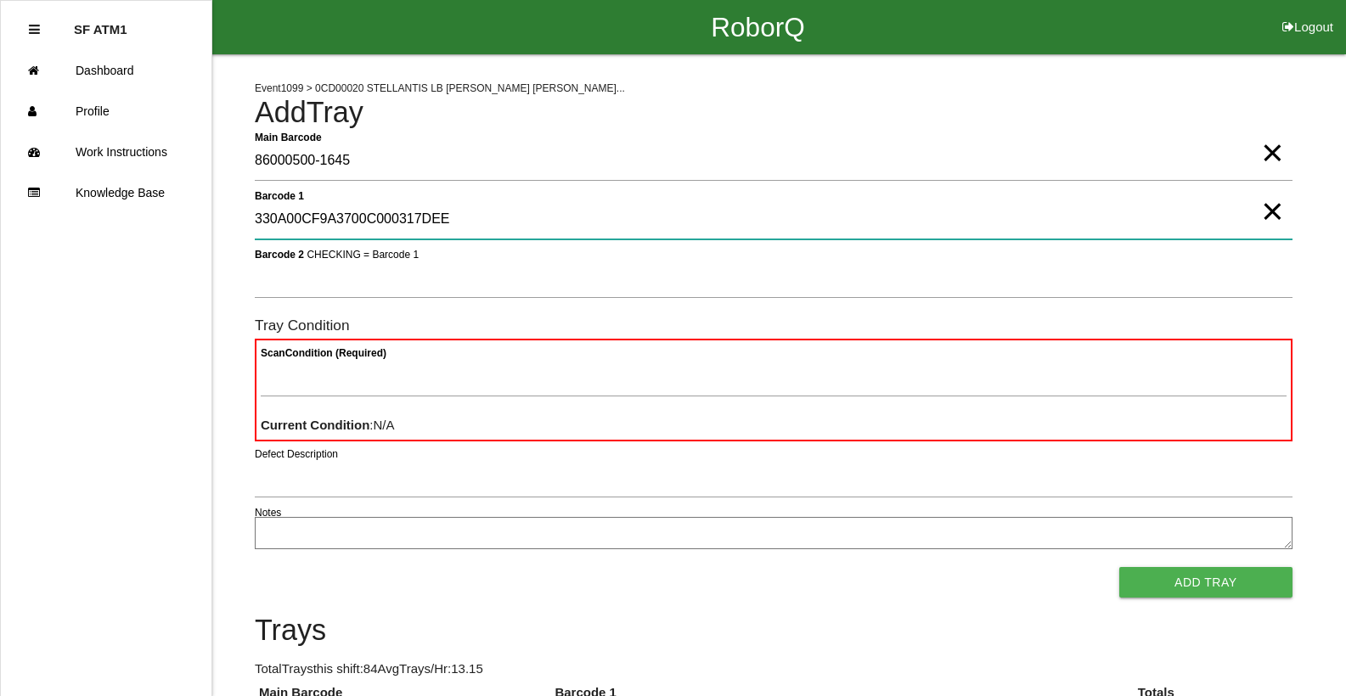
type 1 "330A00CF9A3700C000317DEE"
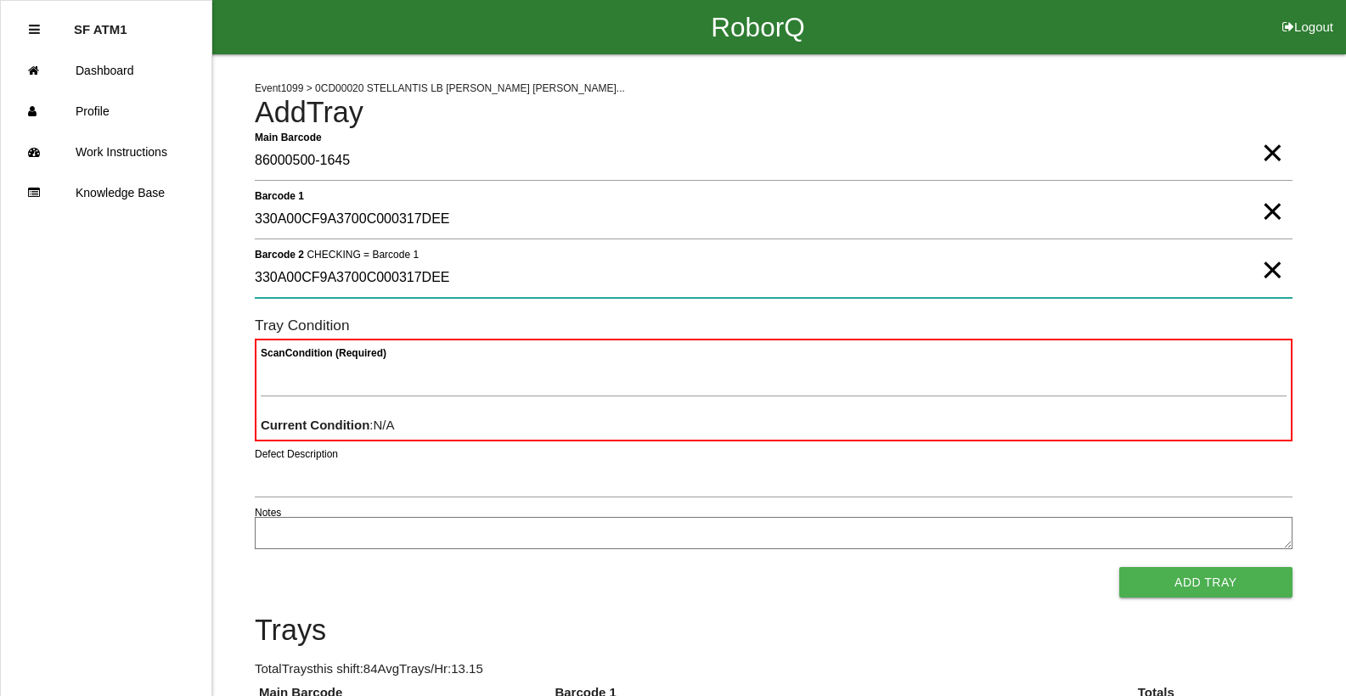
type 2 "330A00CF9A3700C000317DEE"
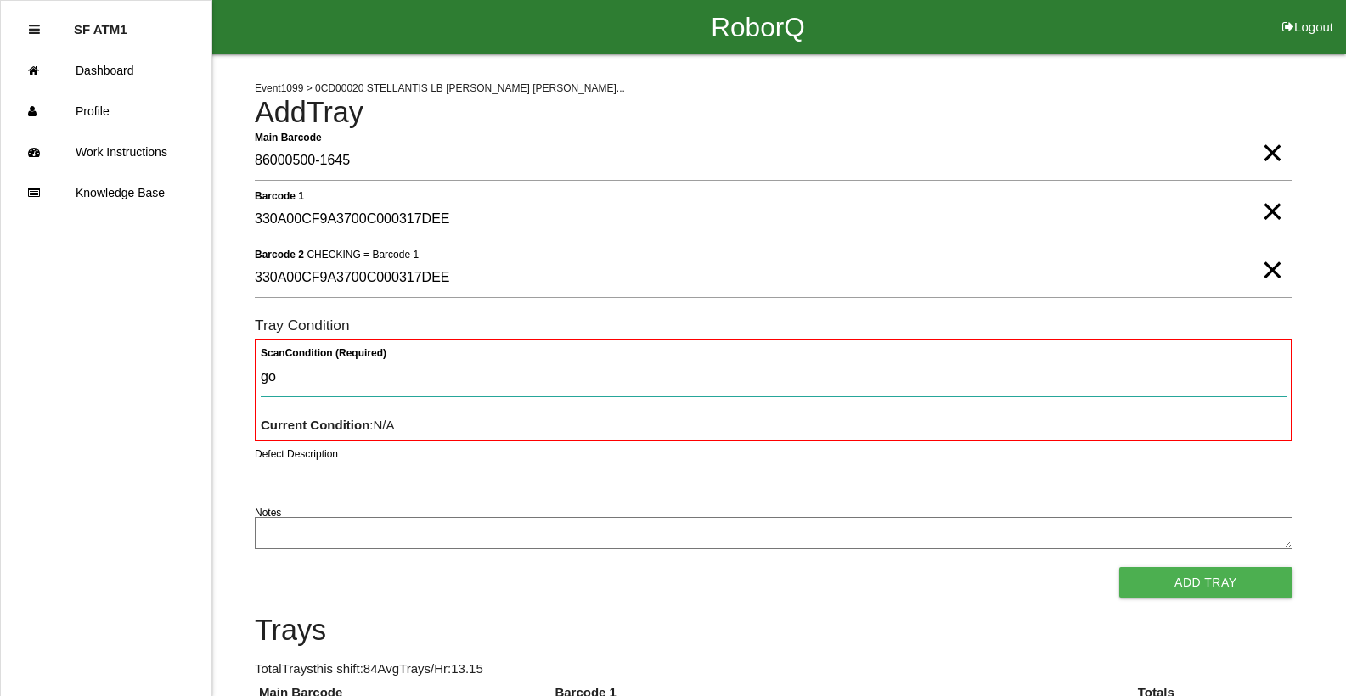
type Condition "goo"
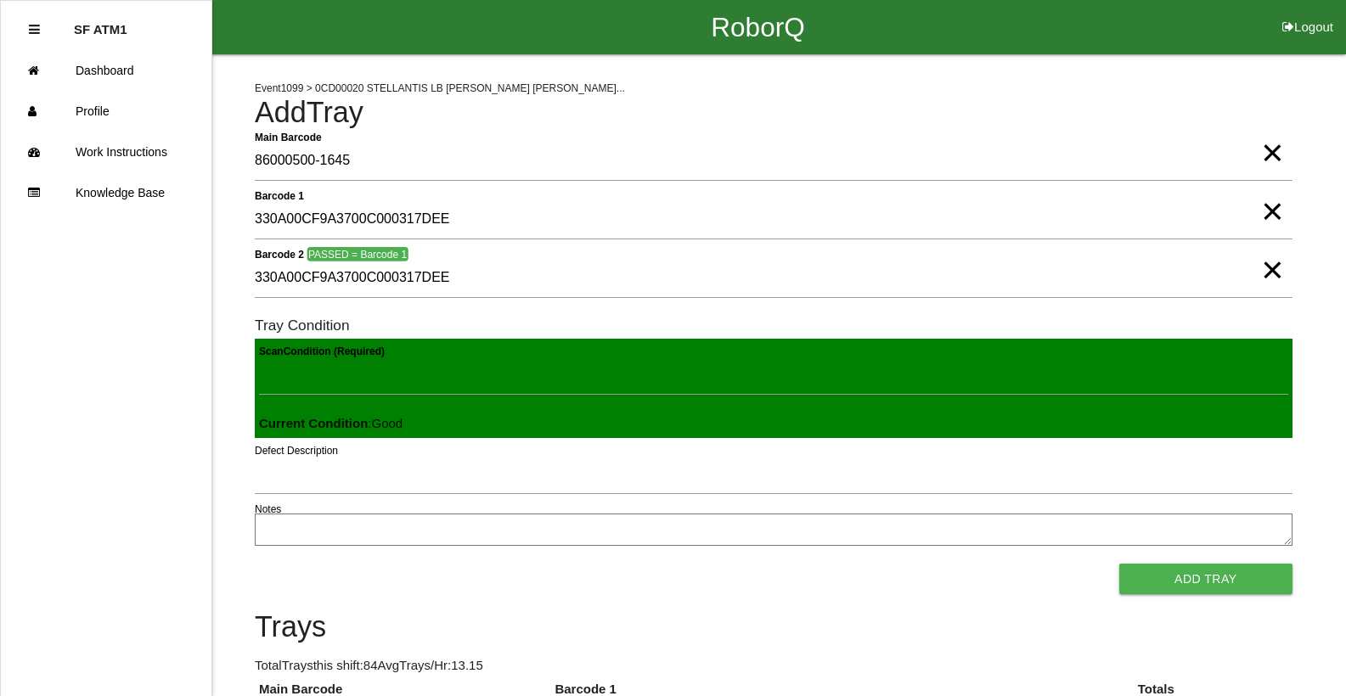
click at [1119, 564] on button "Add Tray" at bounding box center [1205, 579] width 173 height 31
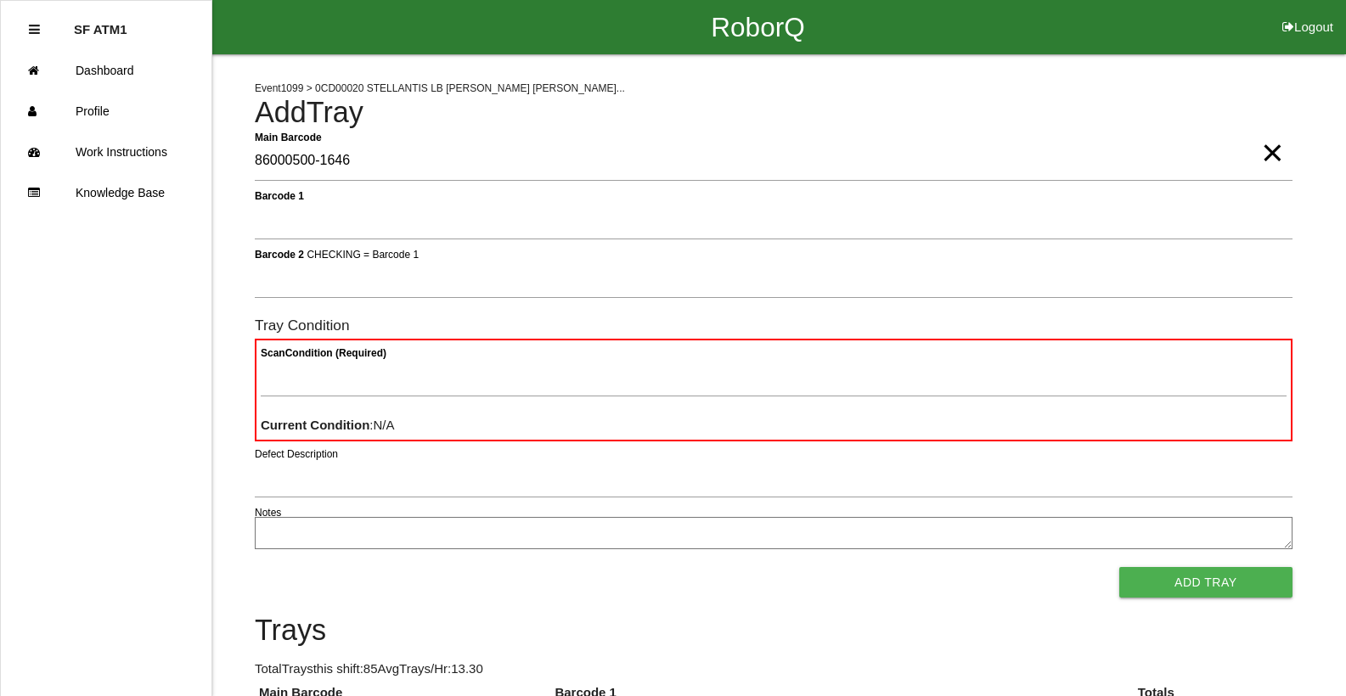
type Barcode "86000500-1646"
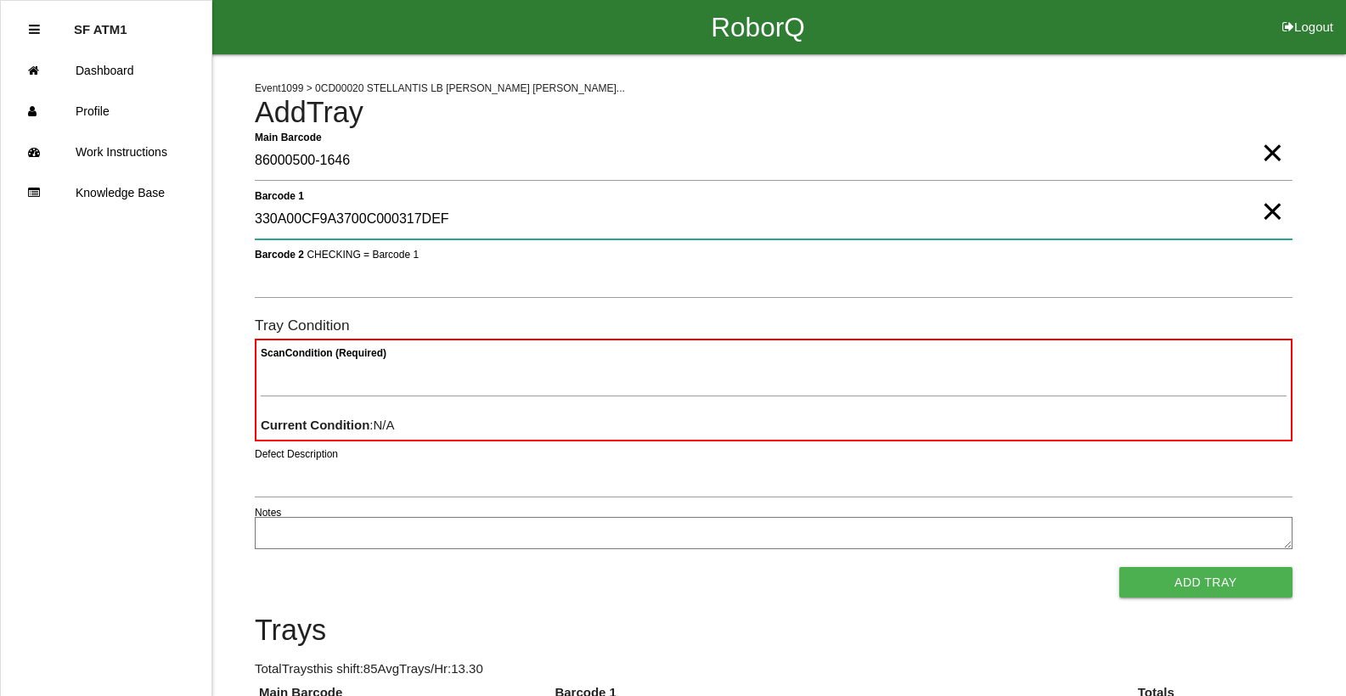
type 1 "330A00CF9A3700C000317DEF"
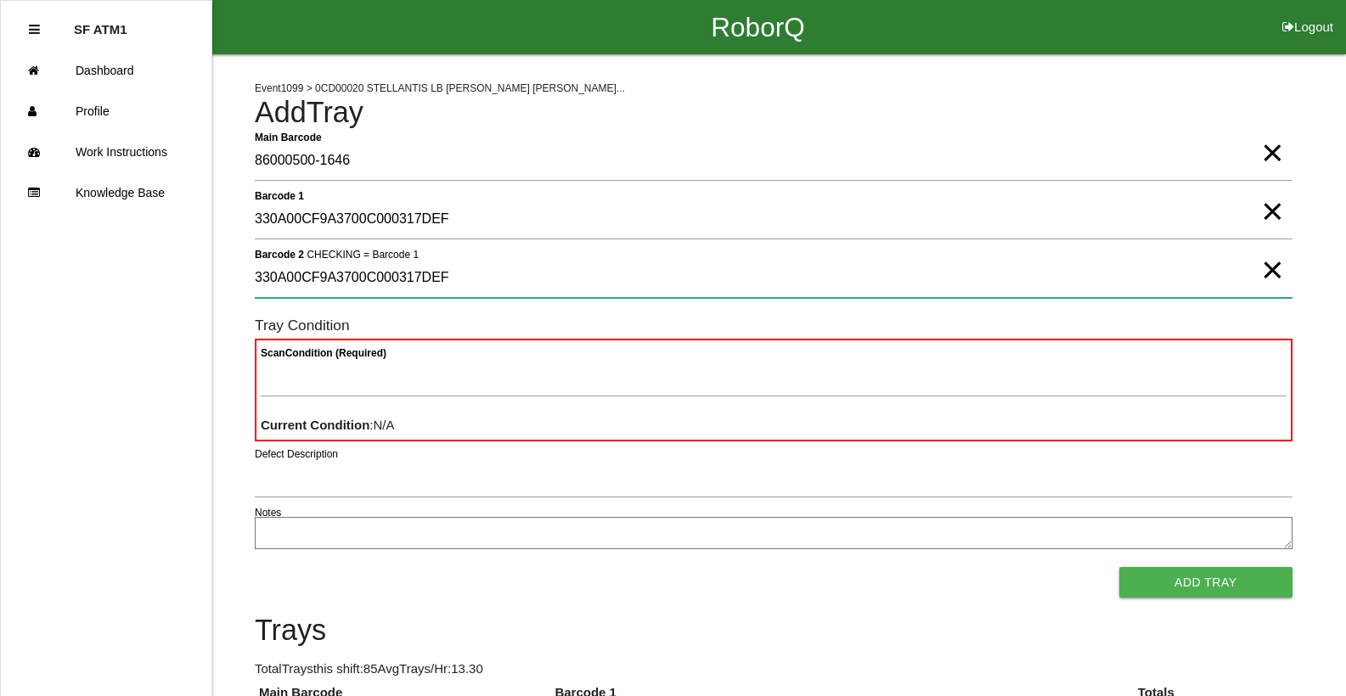
type 2 "330A00CF9A3700C000317DEF"
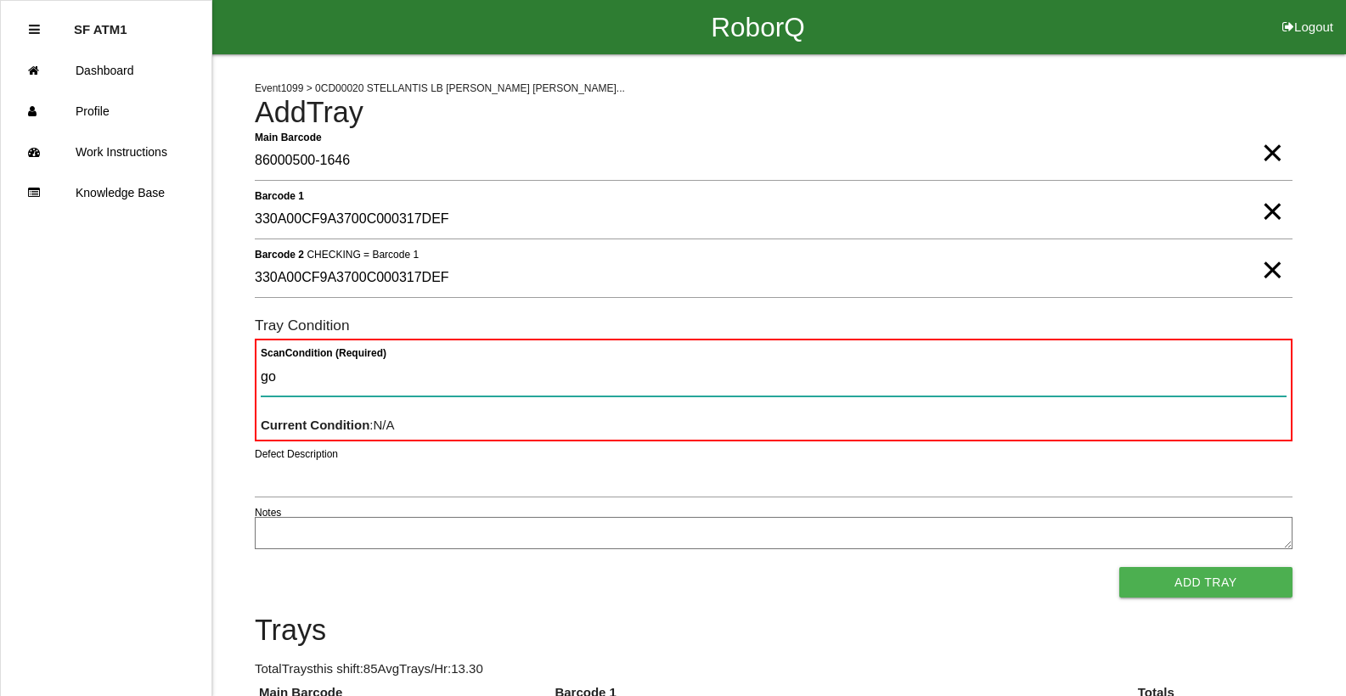
type Condition "goo"
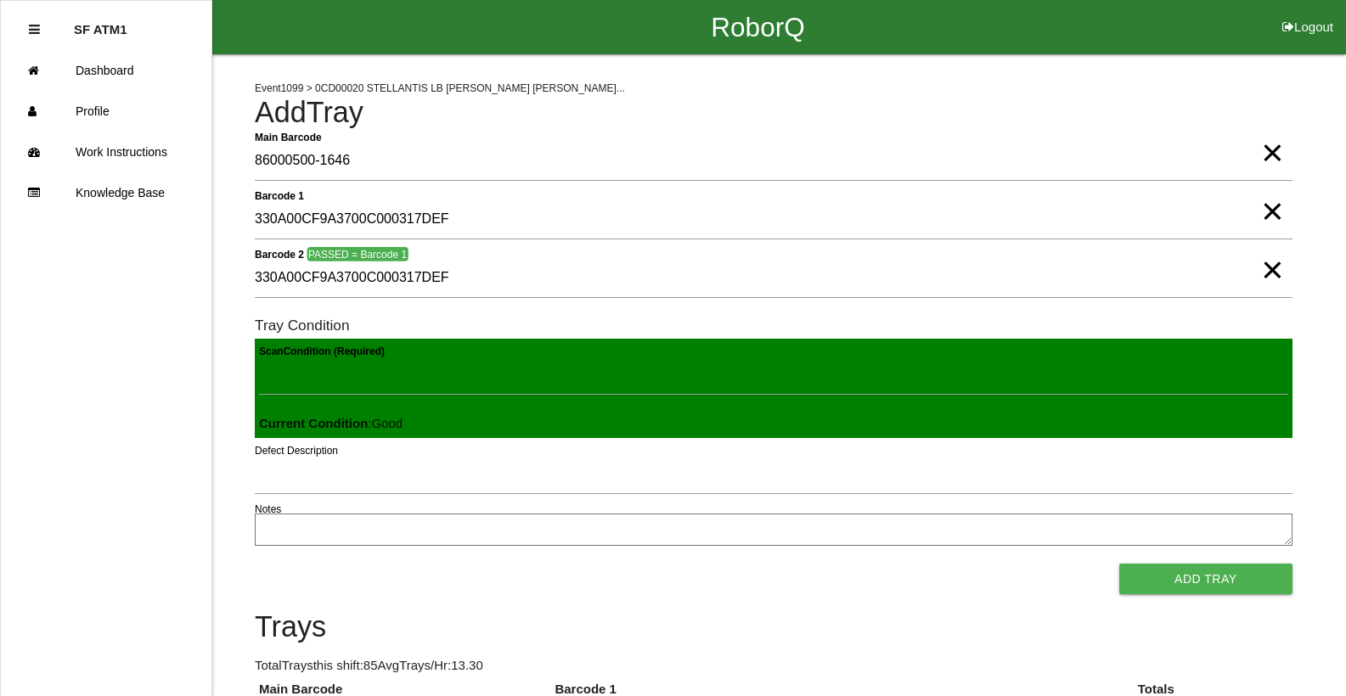
click at [1119, 564] on button "Add Tray" at bounding box center [1205, 579] width 173 height 31
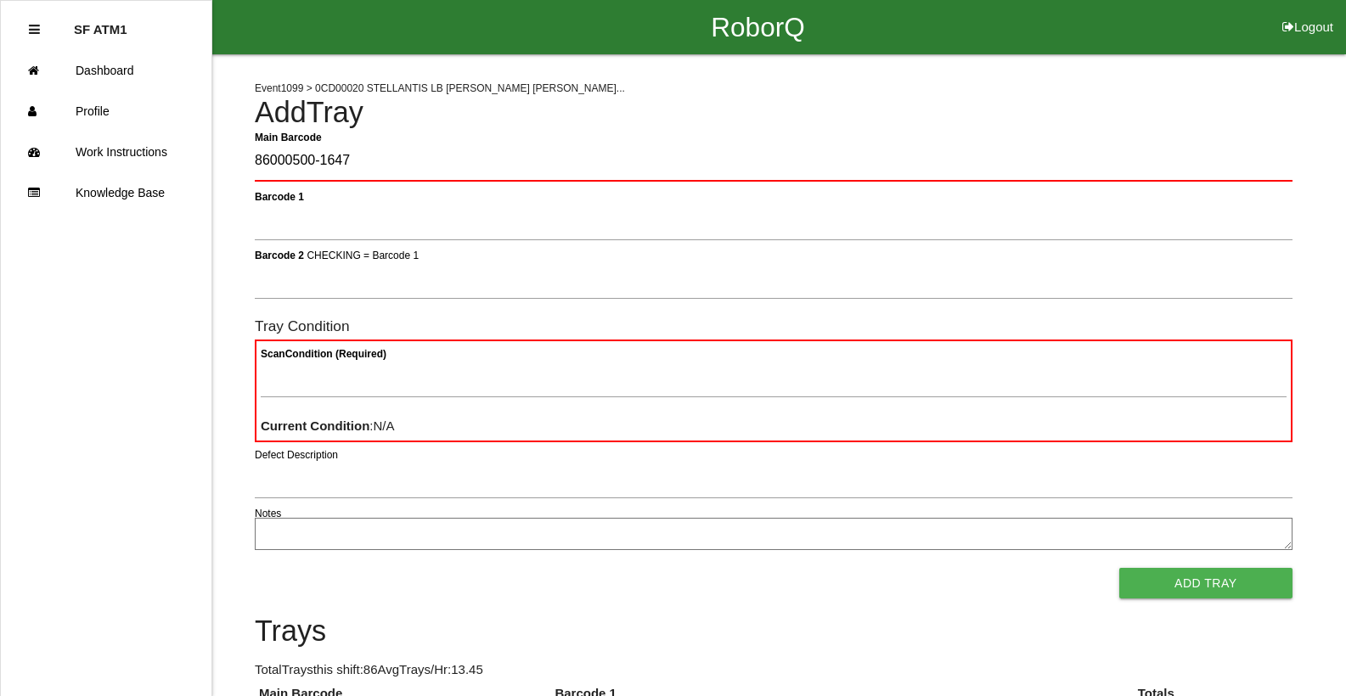
type Barcode "86000500-1647"
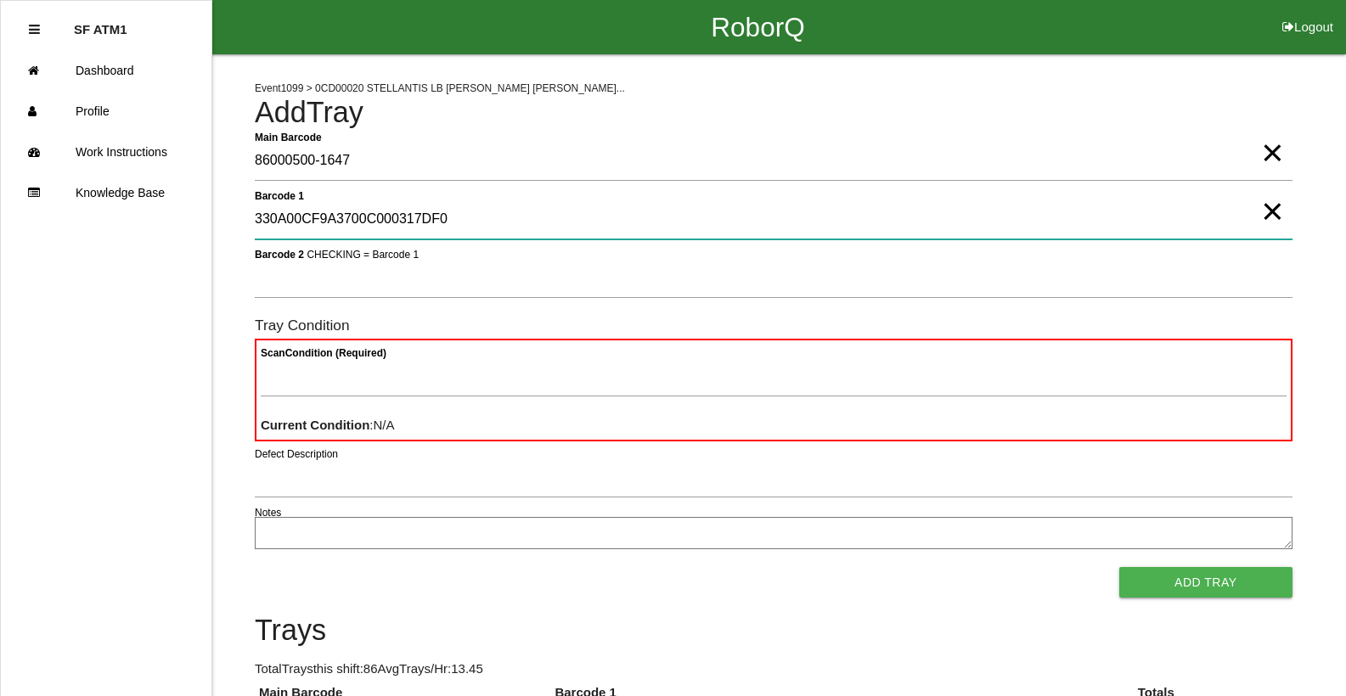
type 1 "330A00CF9A3700C000317DF0"
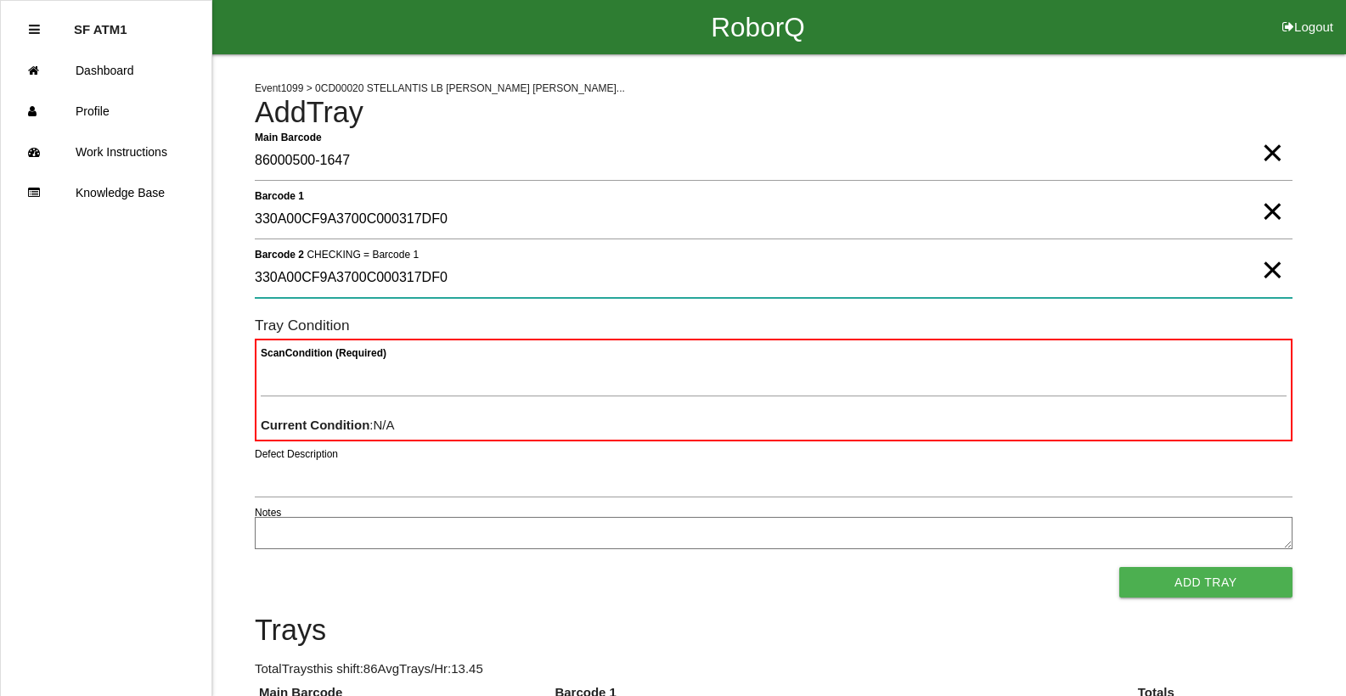
type 2 "330A00CF9A3700C000317DF0"
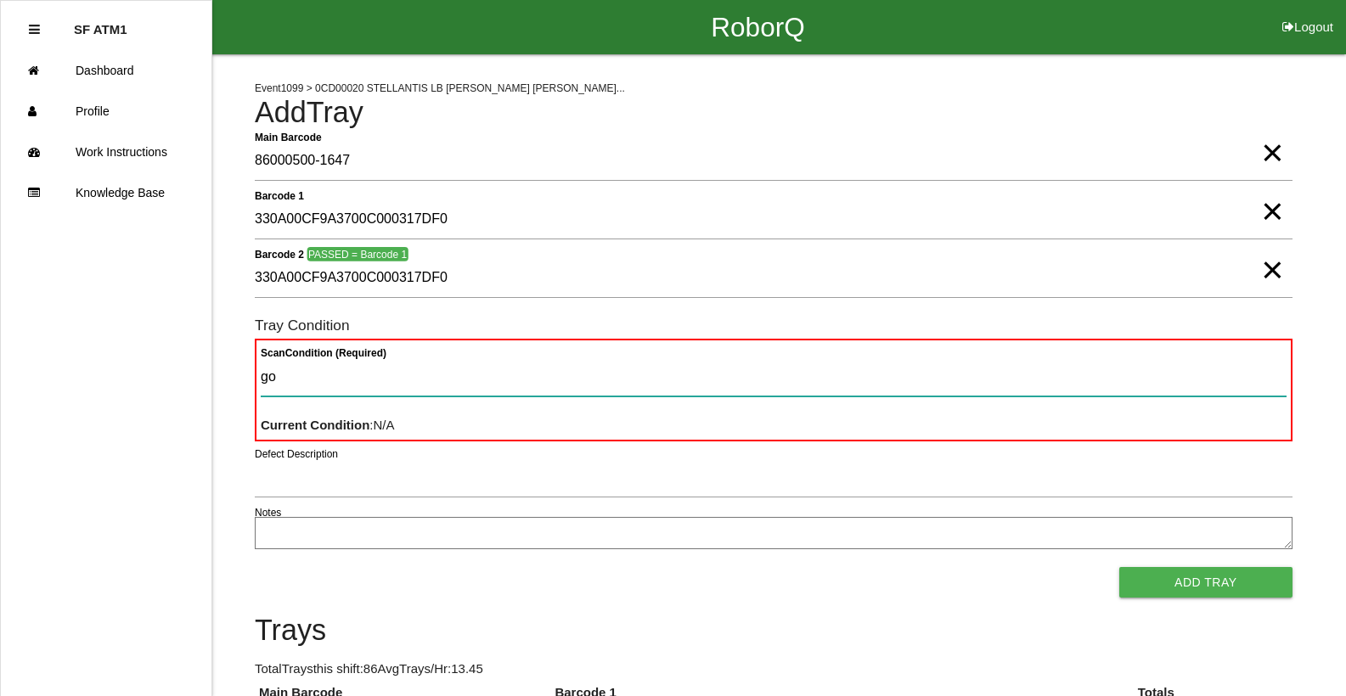
type Condition "goo"
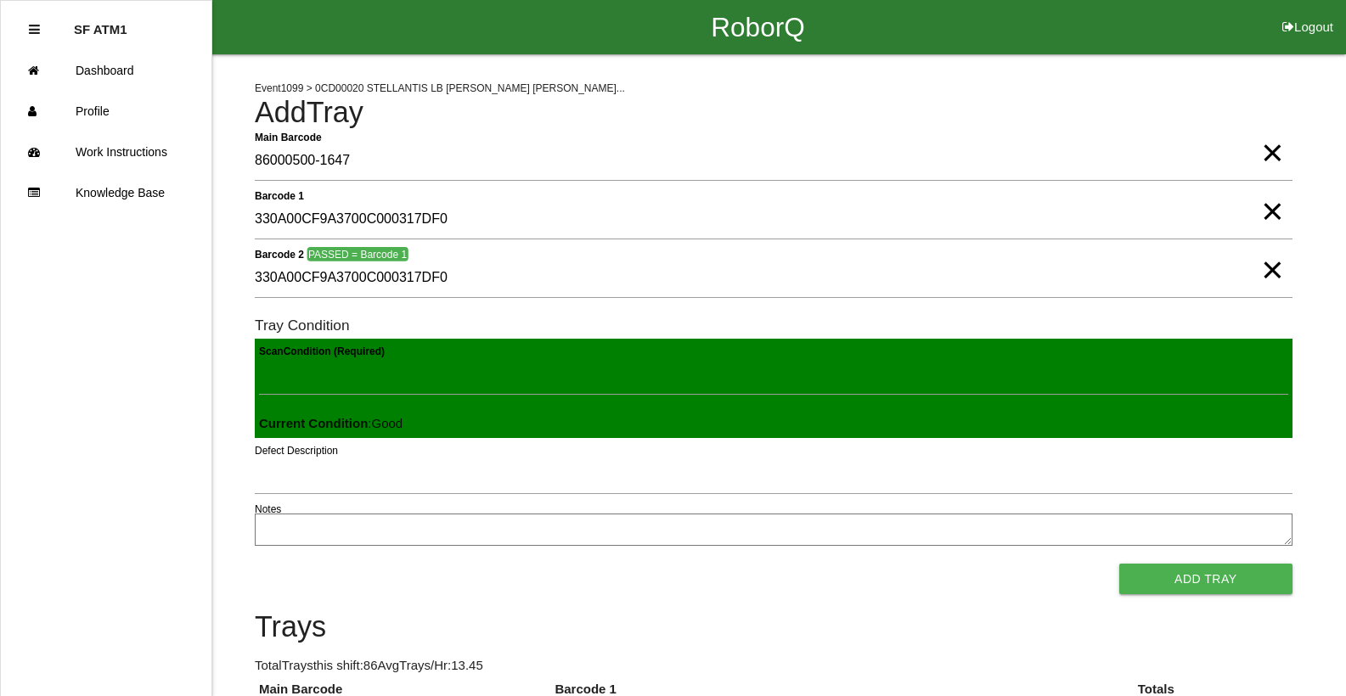
click at [1119, 564] on button "Add Tray" at bounding box center [1205, 579] width 173 height 31
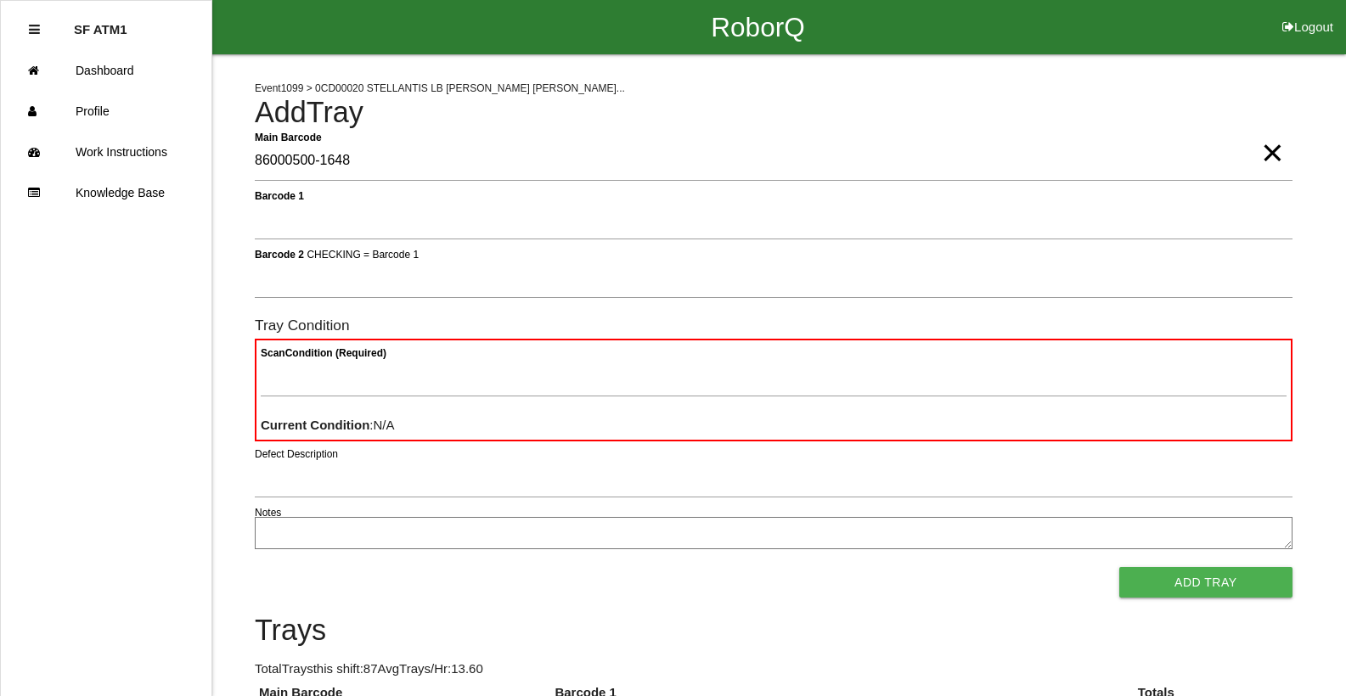
type Barcode "86000500-1648"
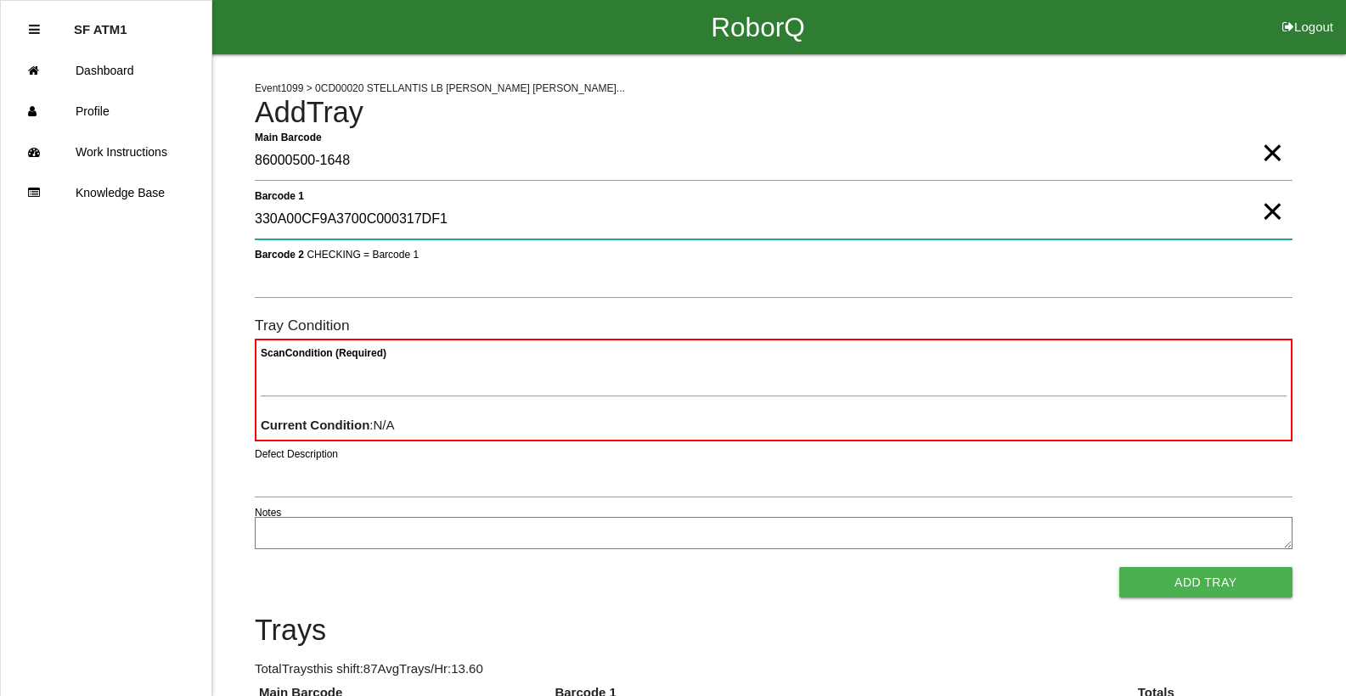
type 1 "330A00CF9A3700C000317DF1"
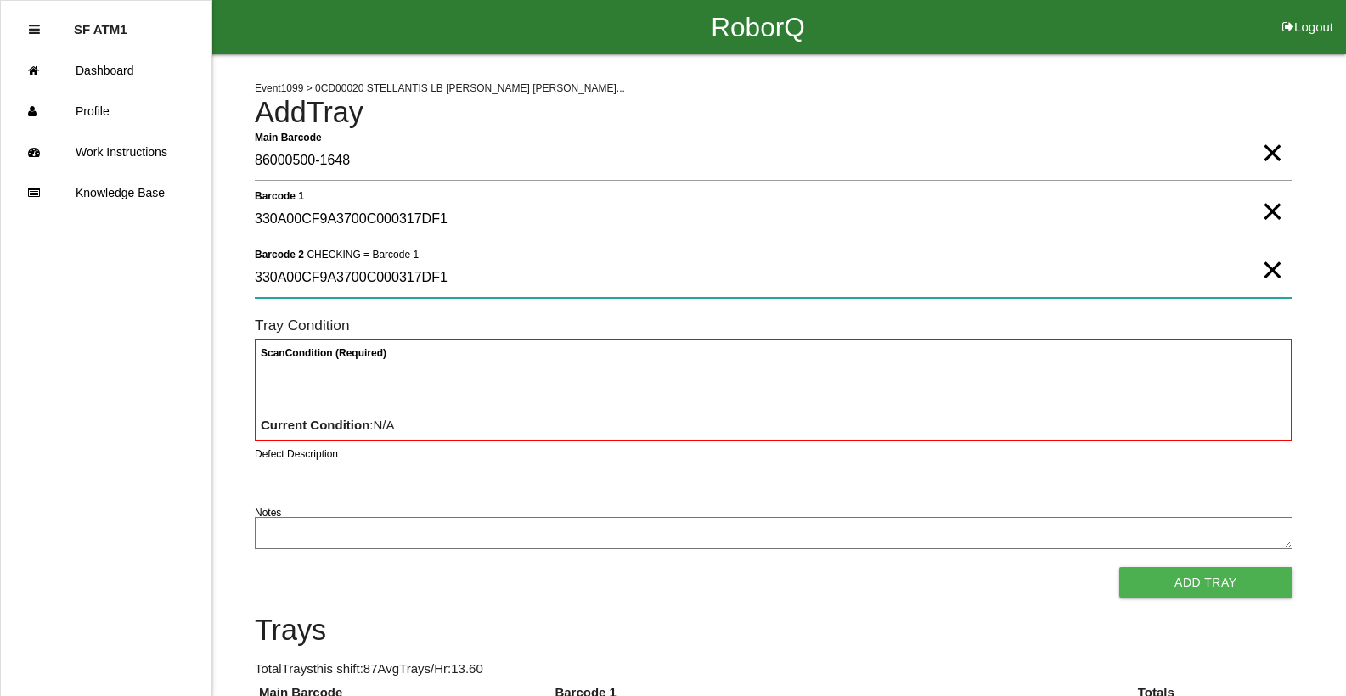
type 2 "330A00CF9A3700C000317DF1"
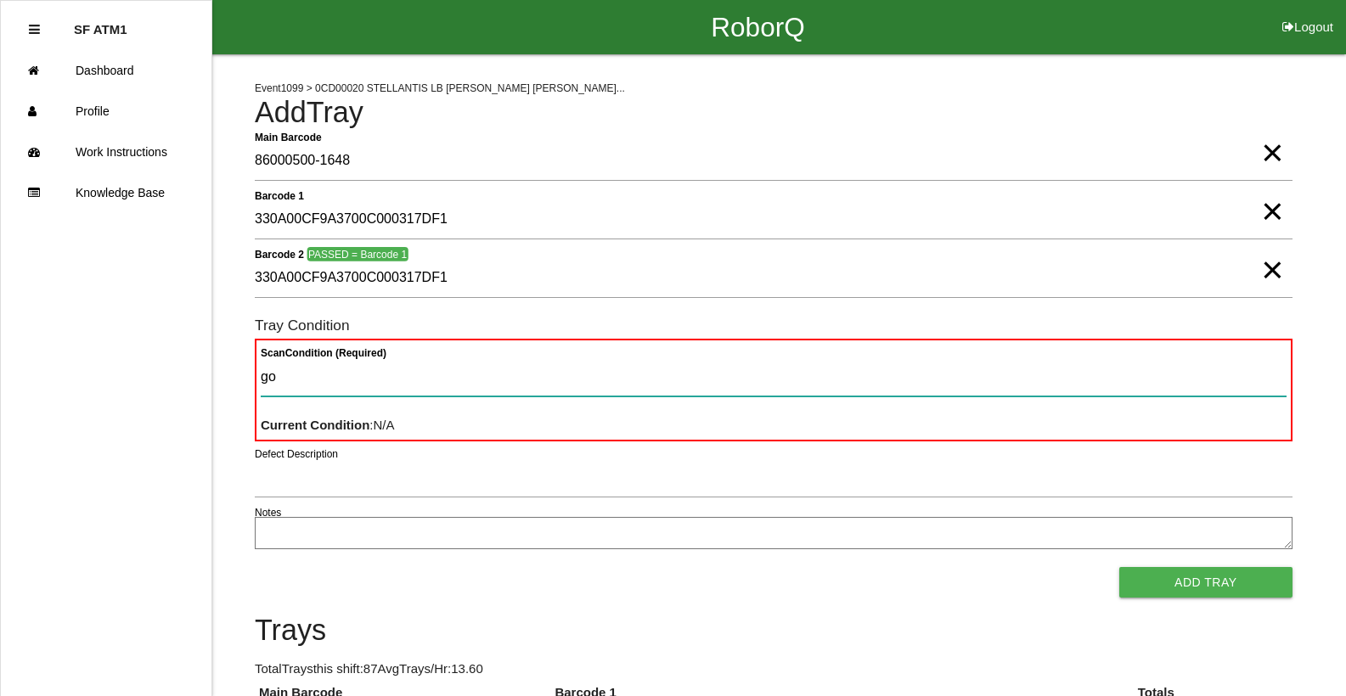
type Condition "goo"
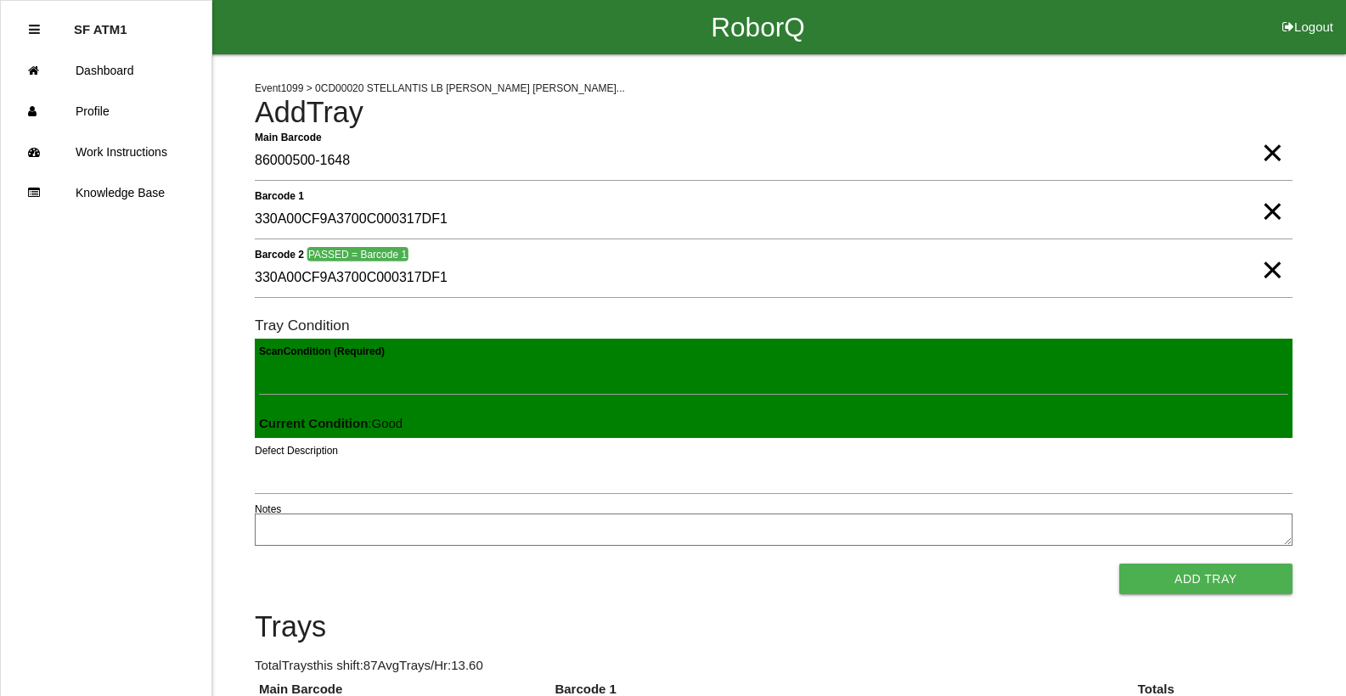
click at [1119, 564] on button "Add Tray" at bounding box center [1205, 579] width 173 height 31
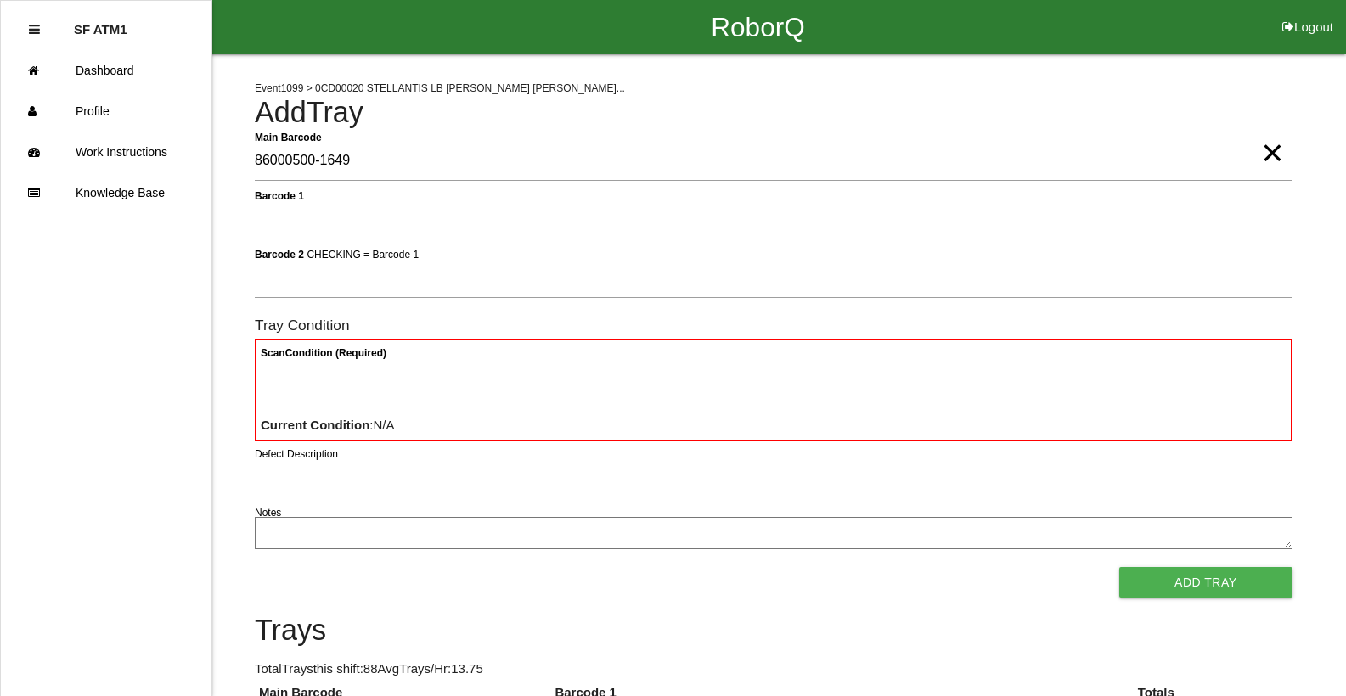
type Barcode "86000500-1649"
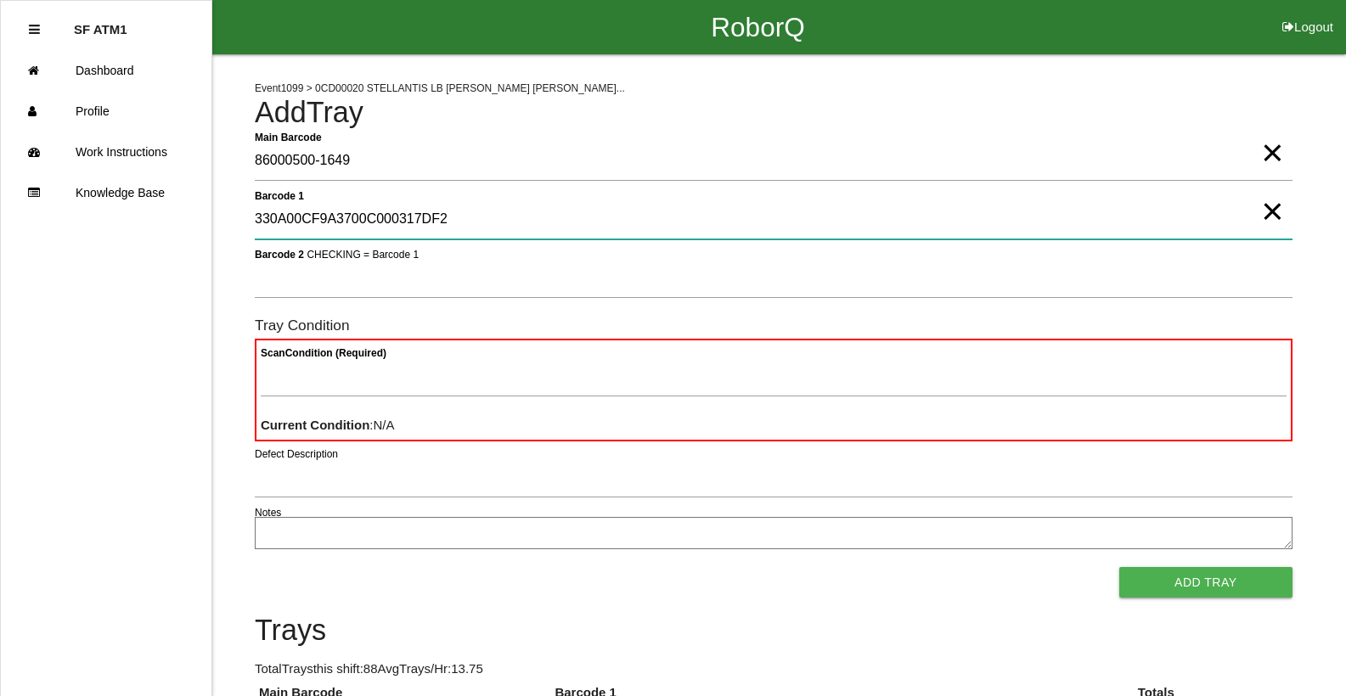
type 1 "330A00CF9A3700C000317DF2"
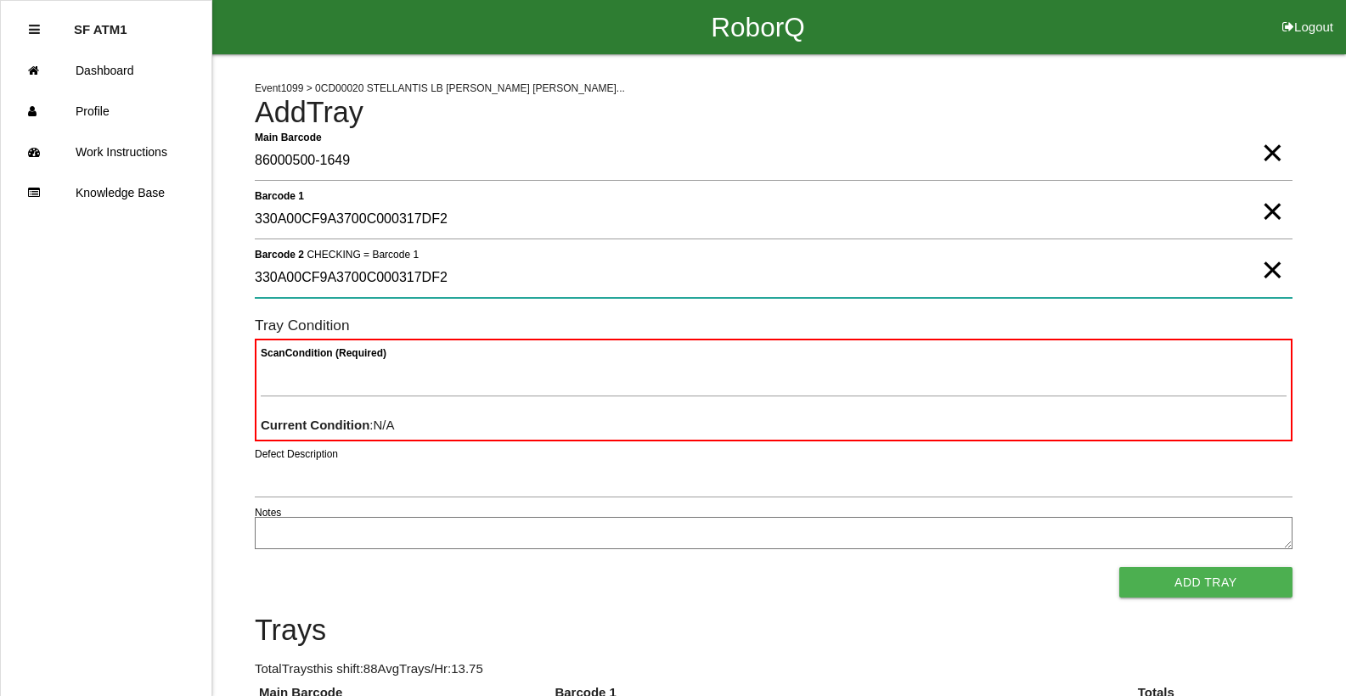
type 2 "330A00CF9A3700C000317DF2"
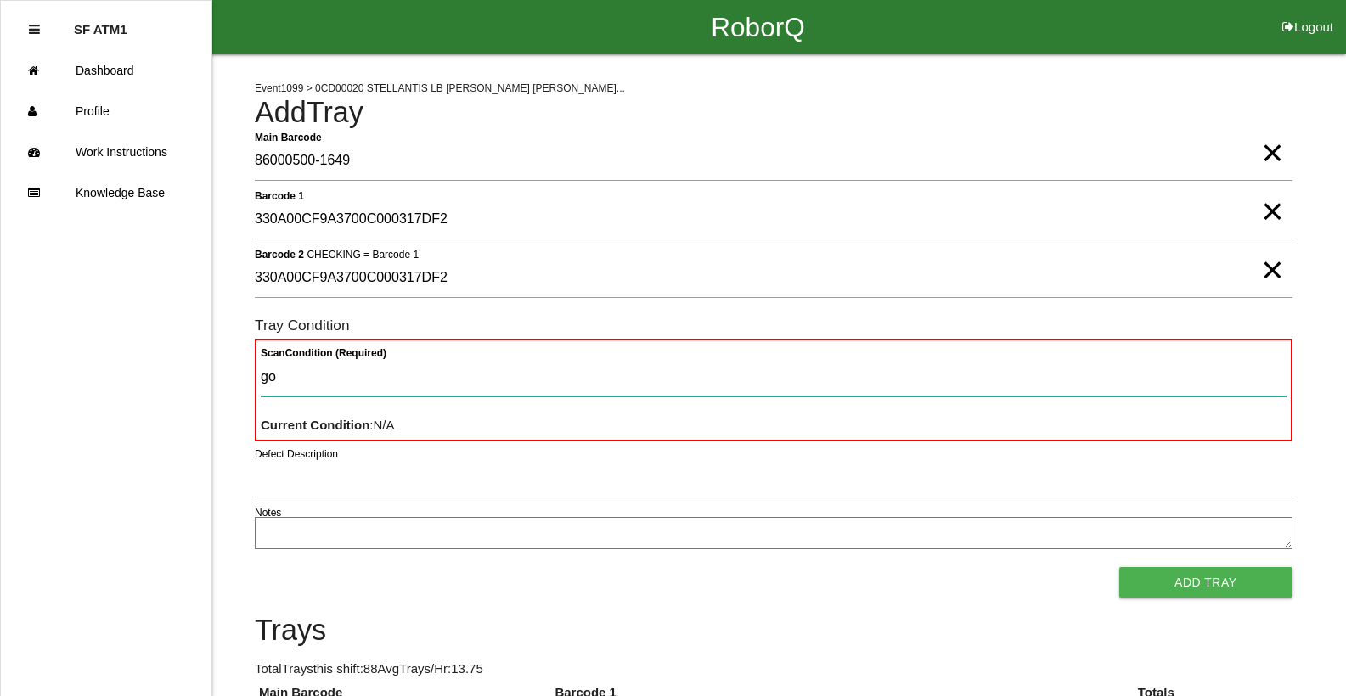
type Condition "goo"
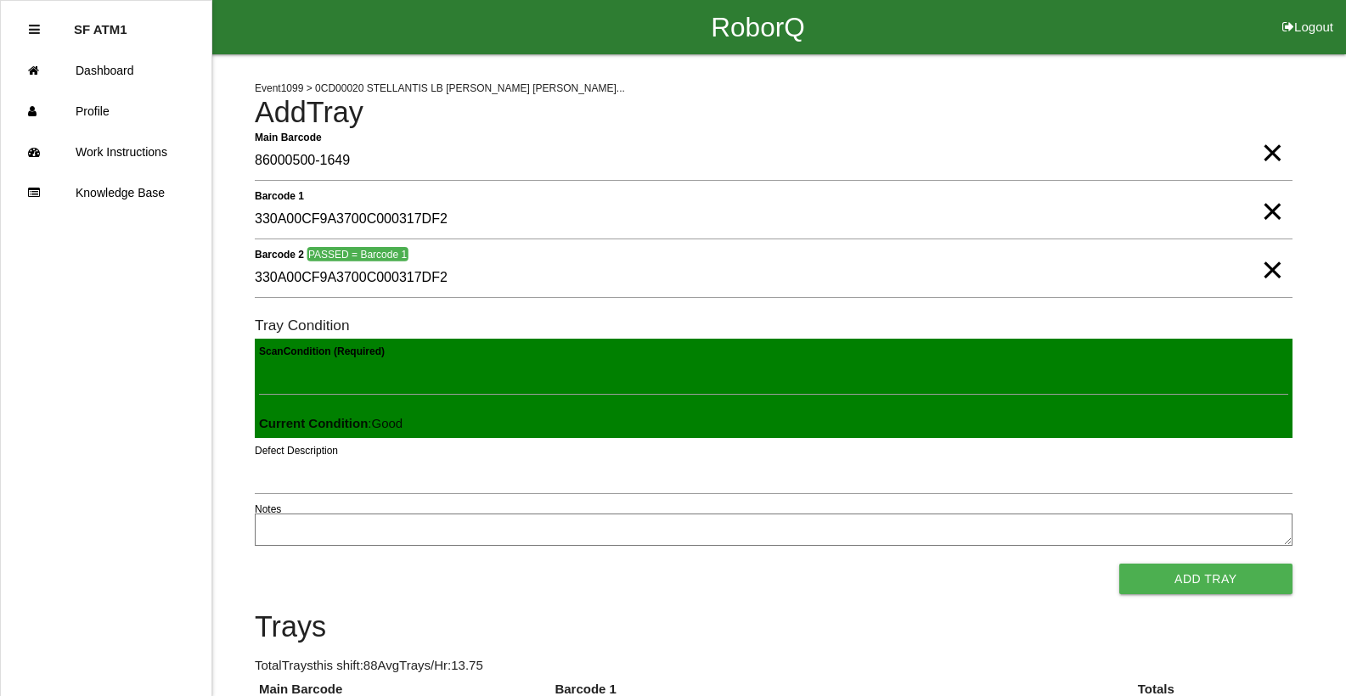
click at [1119, 564] on button "Add Tray" at bounding box center [1205, 579] width 173 height 31
